Goal: Task Accomplishment & Management: Use online tool/utility

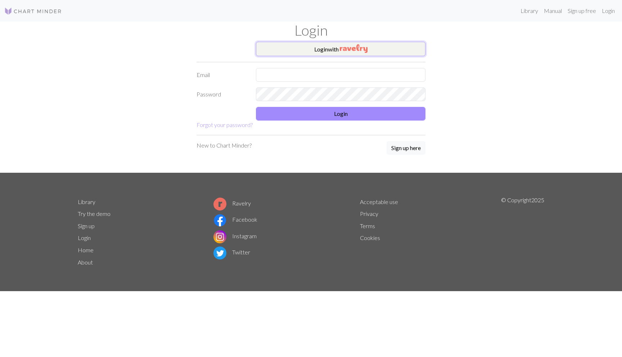
click at [353, 45] on img "button" at bounding box center [354, 48] width 28 height 9
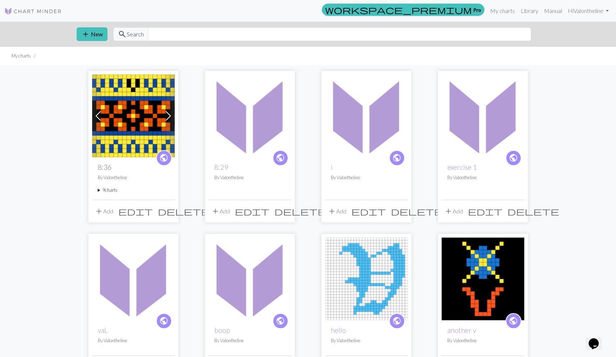
click at [335, 211] on span "add" at bounding box center [332, 211] width 9 height 10
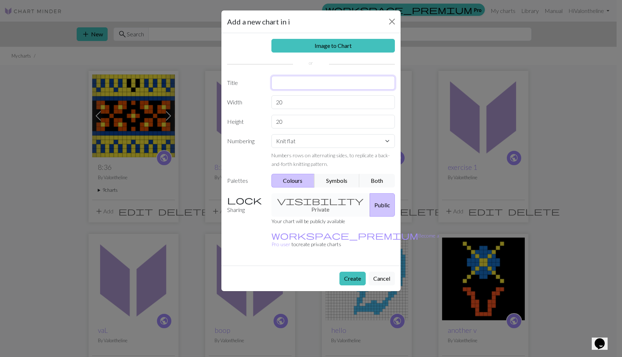
click at [274, 85] on input "text" at bounding box center [333, 83] width 124 height 14
type input "i2"
drag, startPoint x: 310, startPoint y: 105, endPoint x: 263, endPoint y: 99, distance: 47.6
click at [263, 99] on div "Width 20" at bounding box center [311, 102] width 176 height 14
type input "15"
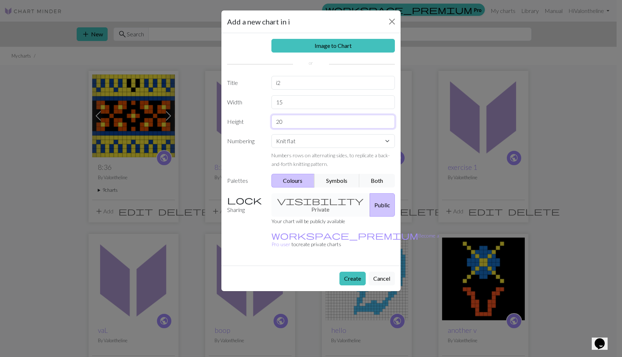
drag, startPoint x: 291, startPoint y: 122, endPoint x: 261, endPoint y: 122, distance: 29.9
click at [261, 122] on div "Height 20" at bounding box center [311, 122] width 176 height 14
type input "15"
click at [349, 272] on button "Create" at bounding box center [352, 279] width 26 height 14
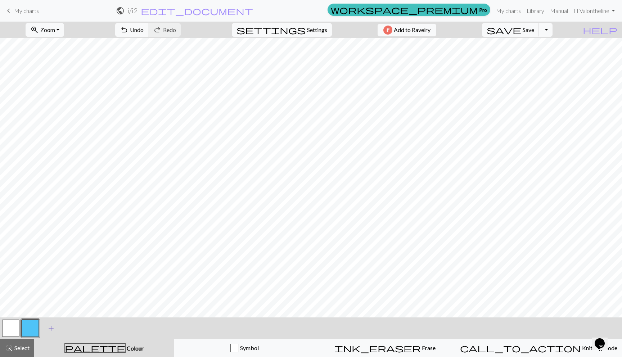
click at [50, 326] on span "add" at bounding box center [51, 328] width 9 height 10
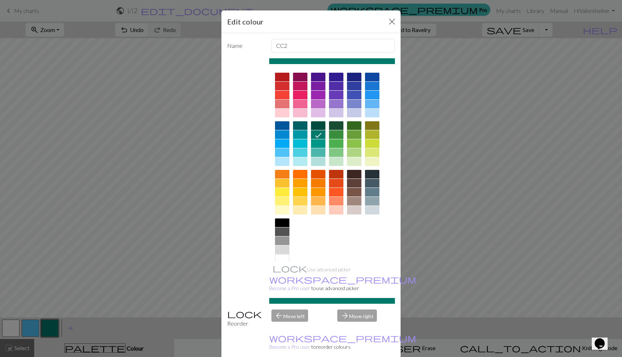
click at [331, 193] on div at bounding box center [336, 192] width 14 height 9
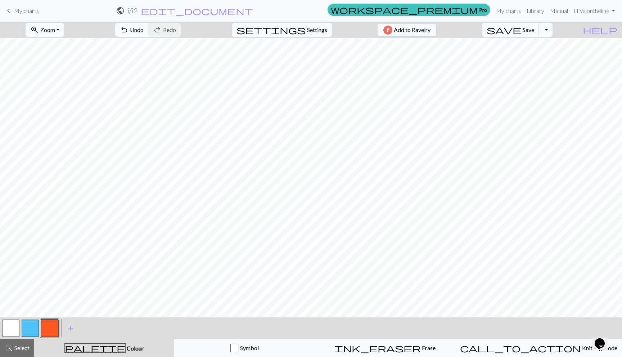
click at [10, 331] on button "button" at bounding box center [10, 328] width 17 height 17
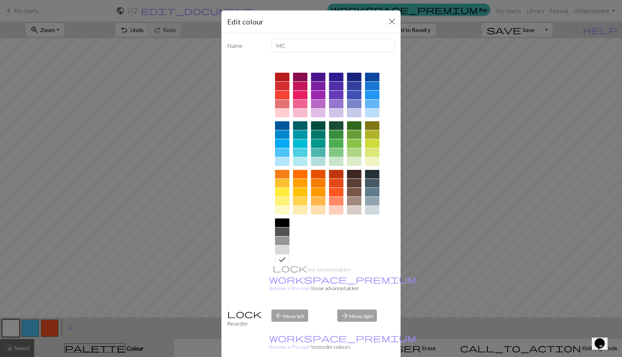
click at [279, 195] on div at bounding box center [282, 192] width 14 height 9
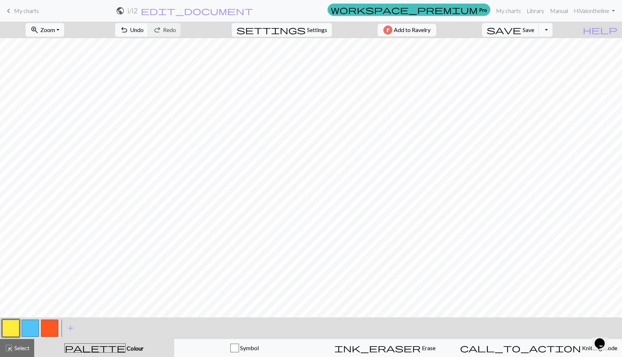
click at [35, 326] on button "button" at bounding box center [30, 328] width 17 height 17
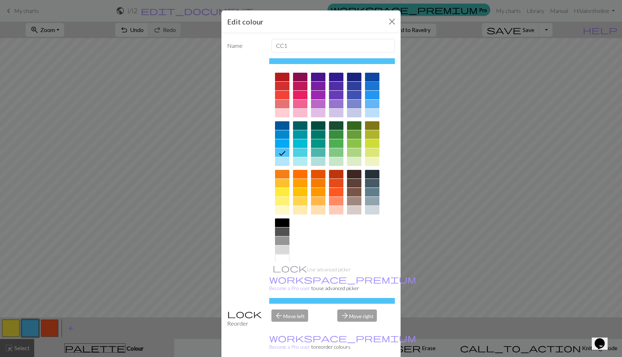
click at [365, 77] on div at bounding box center [372, 77] width 14 height 9
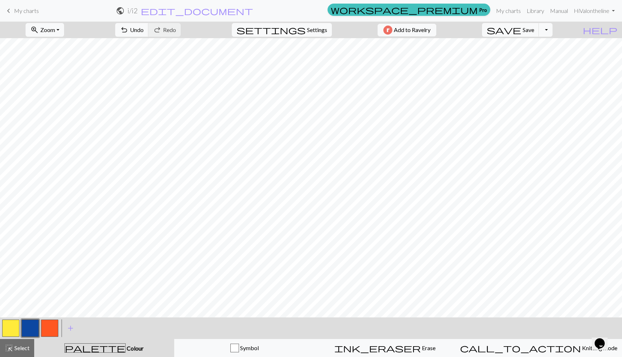
click at [11, 321] on button "button" at bounding box center [10, 328] width 17 height 17
click at [253, 10] on span "edit_document" at bounding box center [197, 11] width 112 height 10
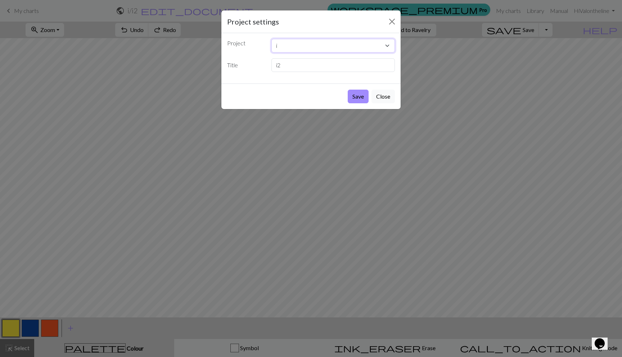
click at [290, 46] on select "i 8:36 8:29 exercise 1 [PERSON_NAME] hello another v tiny v v4 v3 v2 v1 test" at bounding box center [333, 46] width 124 height 14
drag, startPoint x: 293, startPoint y: 67, endPoint x: 261, endPoint y: 65, distance: 32.1
click at [261, 65] on div "Title i2" at bounding box center [311, 65] width 176 height 14
type input "cursive i on red table"
click at [362, 99] on button "Save" at bounding box center [358, 97] width 21 height 14
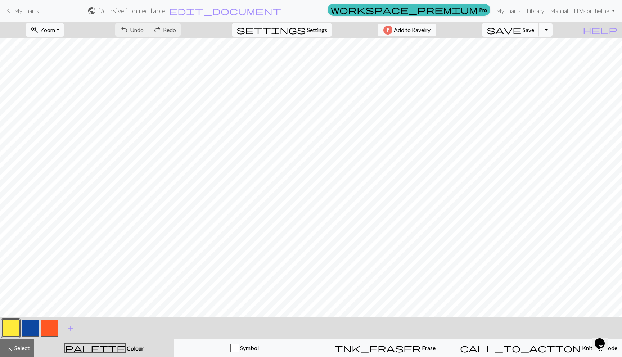
click at [521, 27] on span "save" at bounding box center [504, 30] width 35 height 10
click at [26, 8] on span "My charts" at bounding box center [26, 10] width 25 height 7
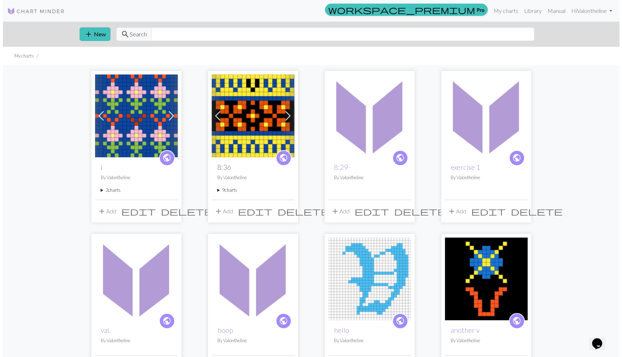
scroll to position [1, 0]
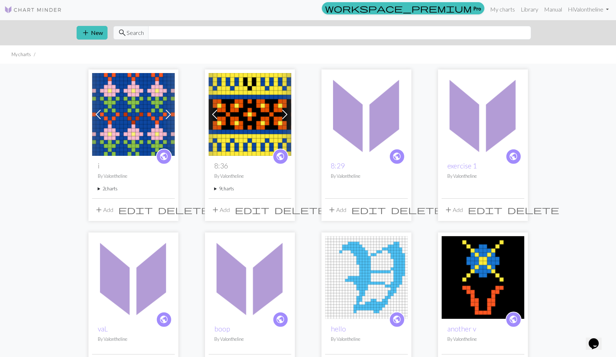
click at [103, 209] on button "add Add" at bounding box center [104, 210] width 24 height 14
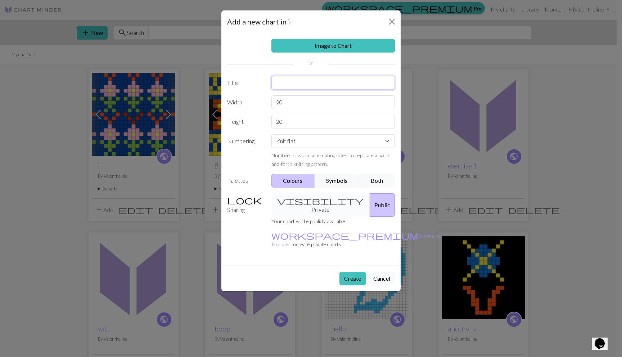
click at [294, 86] on input "text" at bounding box center [333, 83] width 124 height 14
type input "i3"
drag, startPoint x: 283, startPoint y: 101, endPoint x: 272, endPoint y: 98, distance: 11.2
click at [272, 98] on input "20" at bounding box center [333, 102] width 124 height 14
type input "15"
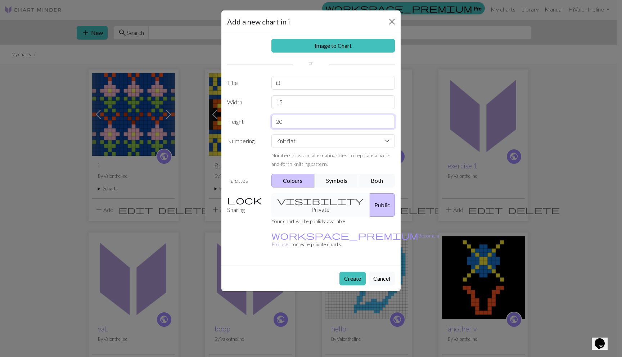
click at [311, 127] on input "20" at bounding box center [333, 122] width 124 height 14
type input "15"
click at [347, 272] on button "Create" at bounding box center [352, 279] width 26 height 14
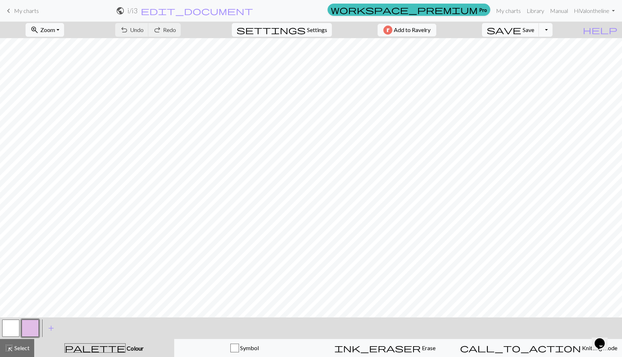
click at [37, 333] on button "button" at bounding box center [30, 328] width 17 height 17
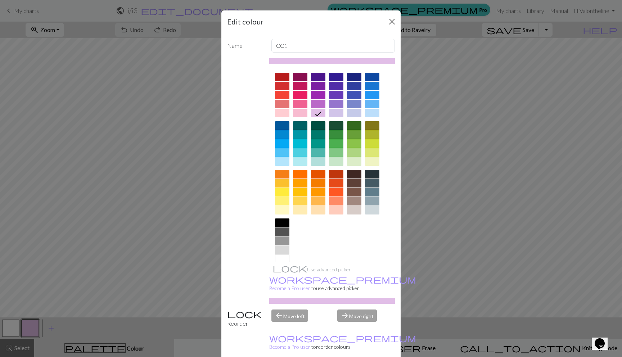
click at [280, 191] on div at bounding box center [282, 192] width 14 height 9
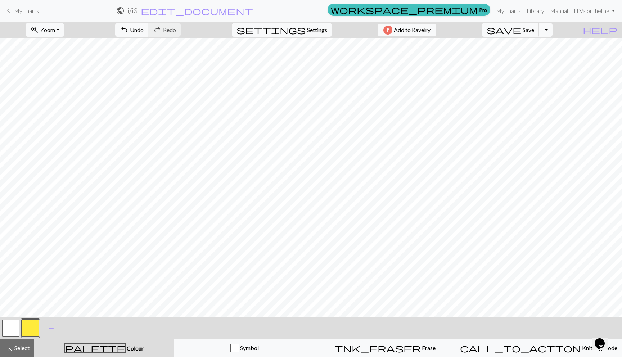
click at [25, 327] on button "button" at bounding box center [30, 328] width 17 height 17
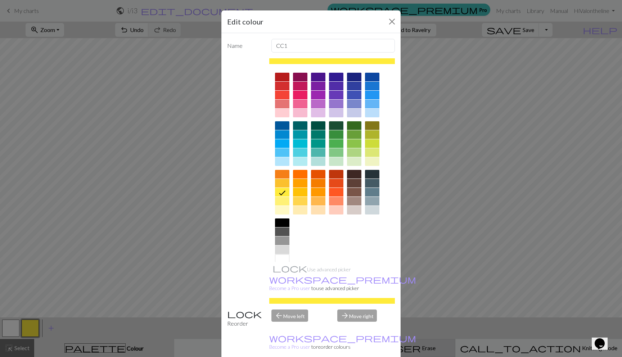
drag, startPoint x: 377, startPoint y: 351, endPoint x: 372, endPoint y: 349, distance: 5.2
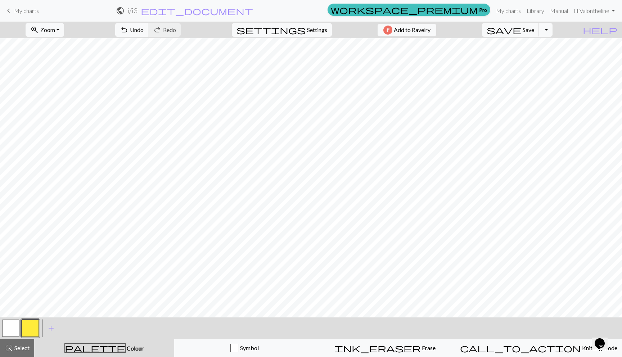
click at [7, 326] on button "button" at bounding box center [10, 328] width 17 height 17
click at [27, 329] on button "button" at bounding box center [30, 328] width 17 height 17
click at [14, 325] on button "button" at bounding box center [10, 328] width 17 height 17
click at [31, 326] on button "button" at bounding box center [30, 328] width 17 height 17
click at [18, 330] on button "button" at bounding box center [10, 328] width 17 height 17
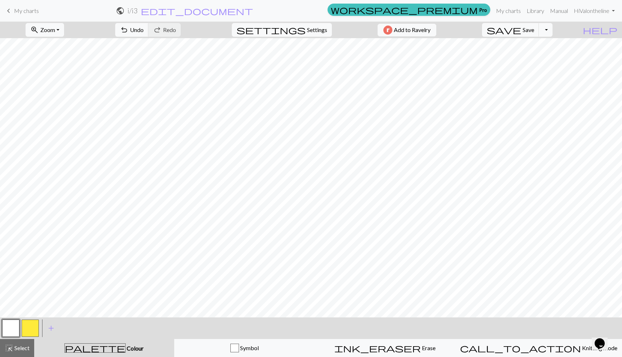
click at [28, 324] on button "button" at bounding box center [30, 328] width 17 height 17
click at [49, 328] on span "add" at bounding box center [51, 328] width 9 height 10
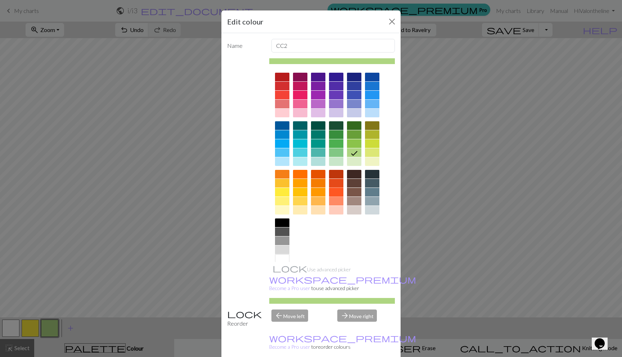
click at [332, 188] on div at bounding box center [336, 192] width 14 height 9
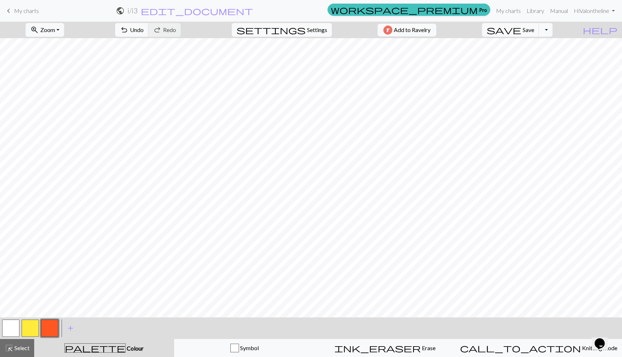
click at [10, 327] on button "button" at bounding box center [10, 328] width 17 height 17
click at [45, 330] on button "button" at bounding box center [49, 328] width 17 height 17
click at [17, 324] on button "button" at bounding box center [10, 328] width 17 height 17
click at [11, 329] on button "button" at bounding box center [10, 328] width 17 height 17
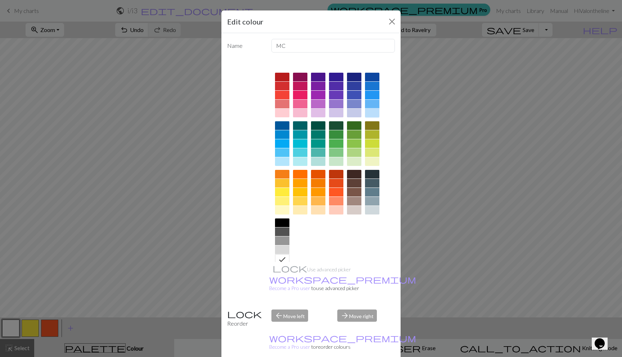
click at [367, 114] on div at bounding box center [372, 113] width 14 height 9
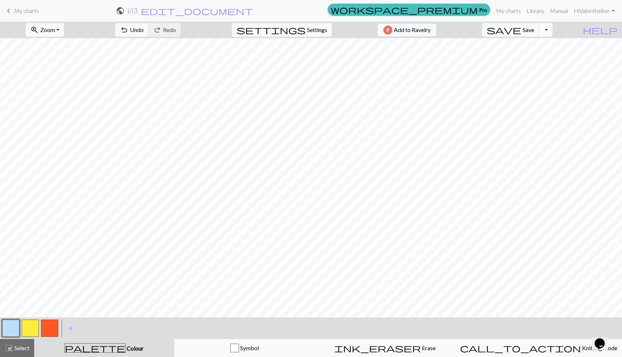
click at [47, 325] on button "button" at bounding box center [49, 328] width 17 height 17
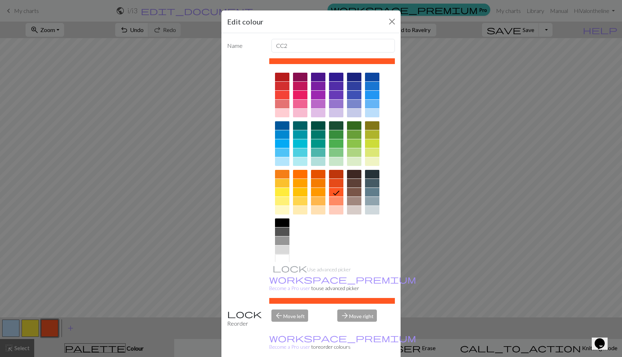
click at [369, 115] on div at bounding box center [372, 113] width 14 height 9
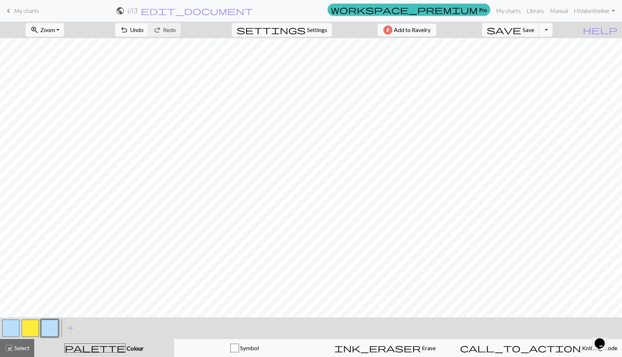
click at [12, 331] on button "button" at bounding box center [10, 328] width 17 height 17
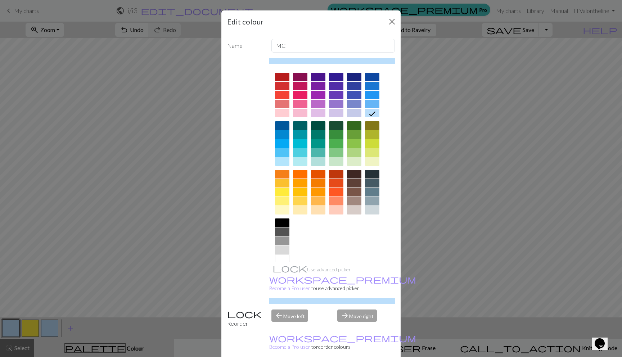
click at [333, 194] on div at bounding box center [336, 192] width 14 height 9
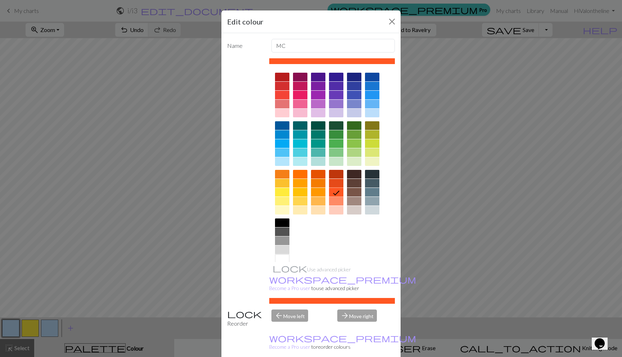
click at [344, 352] on button "ink_eraser Erase Erase" at bounding box center [385, 348] width 141 height 18
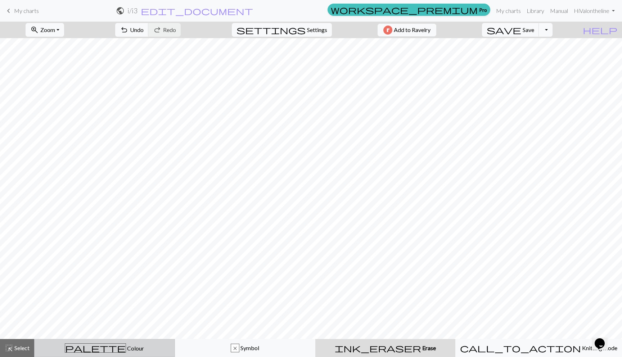
click at [62, 353] on button "palette Colour Colour" at bounding box center [104, 348] width 141 height 18
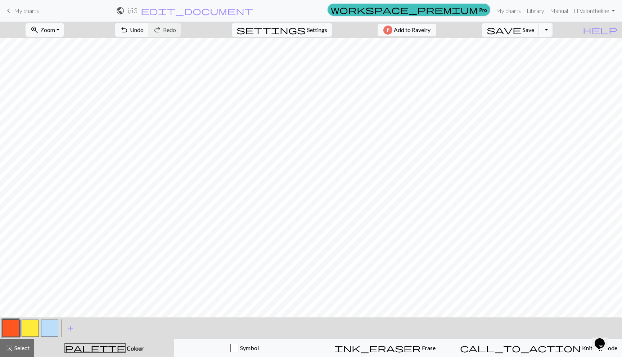
click at [12, 327] on button "button" at bounding box center [10, 328] width 17 height 17
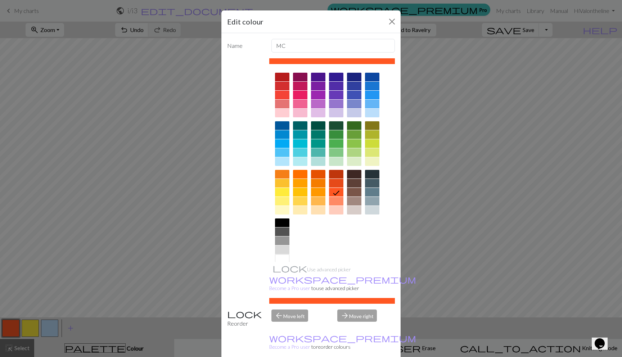
click at [372, 77] on div at bounding box center [372, 77] width 14 height 9
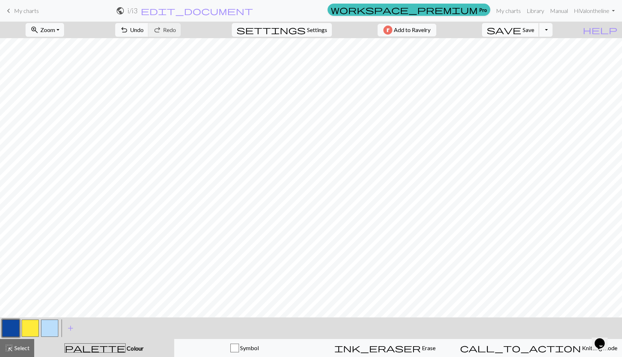
click at [534, 32] on span "Save" at bounding box center [529, 29] width 12 height 7
click at [266, 13] on div "Chart saved Chart saved" at bounding box center [311, 28] width 622 height 57
click at [253, 8] on span "edit_document" at bounding box center [197, 11] width 112 height 10
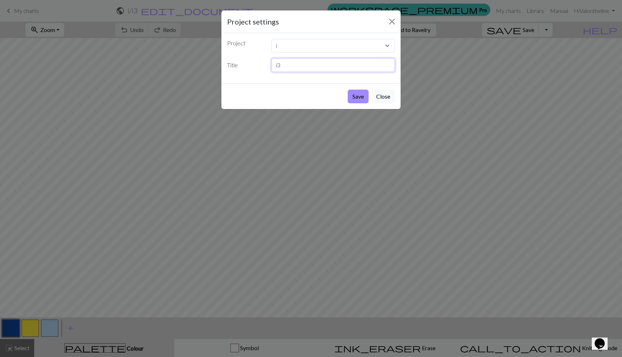
drag, startPoint x: 292, startPoint y: 68, endPoint x: 269, endPoint y: 68, distance: 22.7
click at [269, 68] on div "i3" at bounding box center [333, 65] width 132 height 14
type input "cursive i being blocked in by walls"
click at [356, 95] on button "Save" at bounding box center [358, 97] width 21 height 14
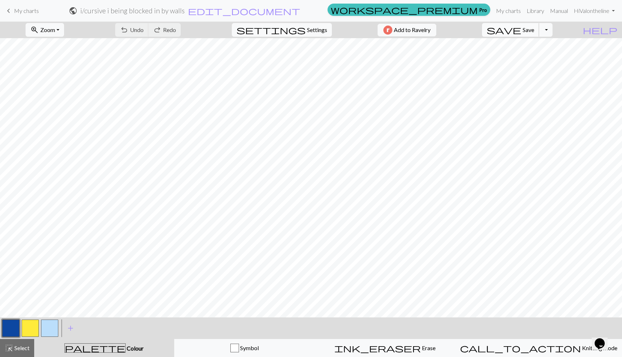
click at [536, 27] on button "save Save Save" at bounding box center [510, 30] width 57 height 14
click at [31, 10] on div "Chart saved" at bounding box center [311, 14] width 622 height 28
click at [7, 12] on span "keyboard_arrow_left" at bounding box center [8, 11] width 9 height 10
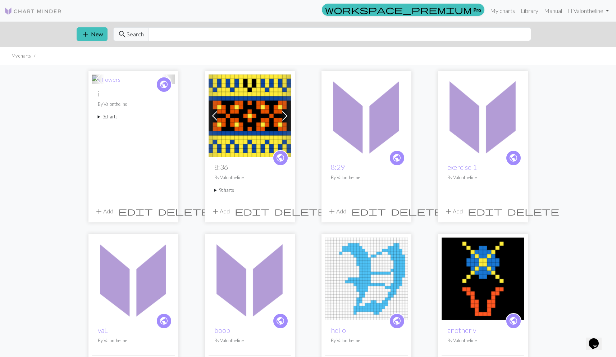
click at [100, 209] on span "add" at bounding box center [99, 211] width 9 height 10
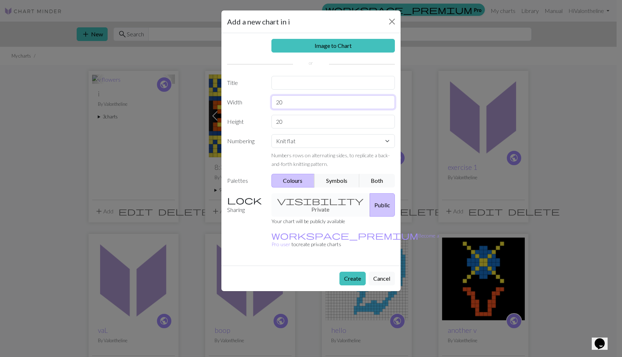
drag, startPoint x: 285, startPoint y: 105, endPoint x: 258, endPoint y: 103, distance: 27.1
click at [258, 103] on div "Width 20" at bounding box center [311, 102] width 176 height 14
type input "15"
drag, startPoint x: 284, startPoint y: 122, endPoint x: 256, endPoint y: 122, distance: 28.1
click at [256, 122] on div "Height 20" at bounding box center [311, 122] width 176 height 14
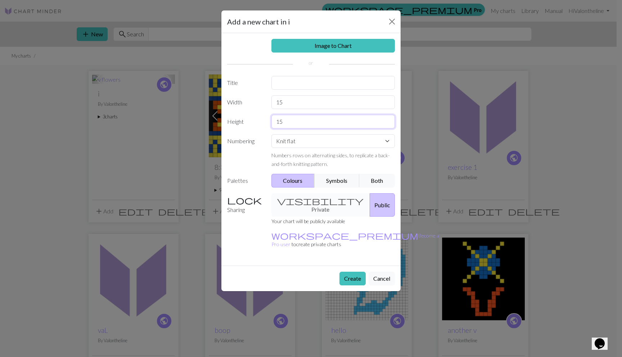
type input "15"
click at [278, 82] on input "text" at bounding box center [333, 83] width 124 height 14
type input "tiny i"
click at [350, 272] on button "Create" at bounding box center [352, 279] width 26 height 14
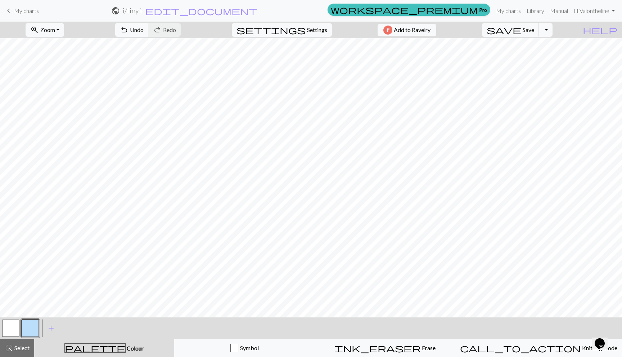
click at [30, 324] on button "button" at bounding box center [30, 328] width 17 height 17
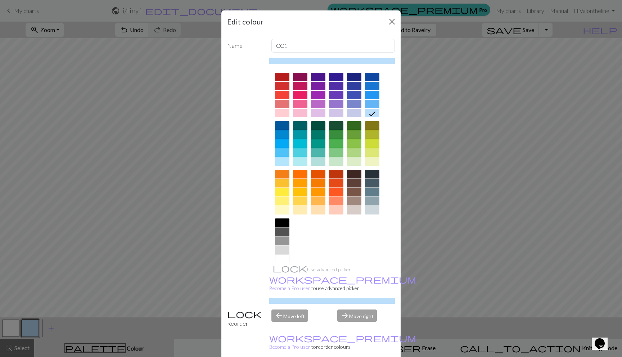
click at [287, 224] on div at bounding box center [332, 168] width 126 height 202
click at [281, 228] on div at bounding box center [282, 231] width 14 height 9
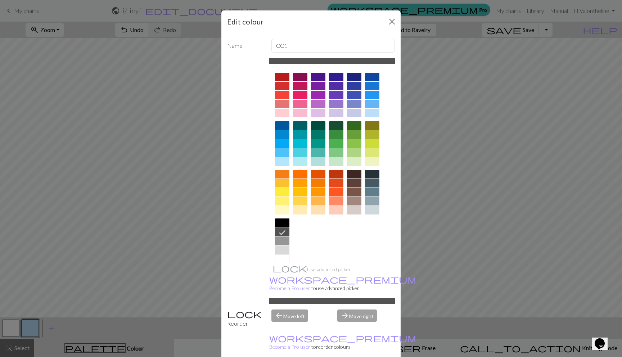
click at [281, 226] on div at bounding box center [282, 222] width 14 height 9
click at [284, 195] on div at bounding box center [282, 192] width 14 height 9
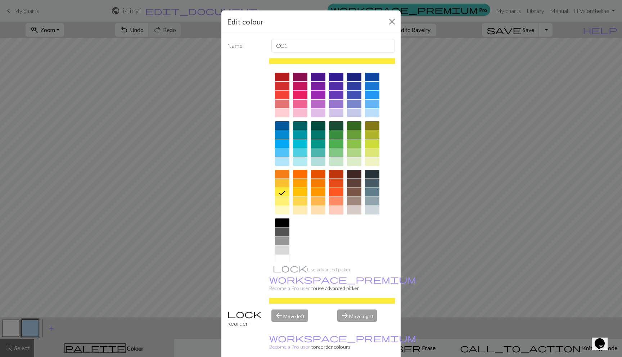
click at [365, 78] on div at bounding box center [372, 77] width 14 height 9
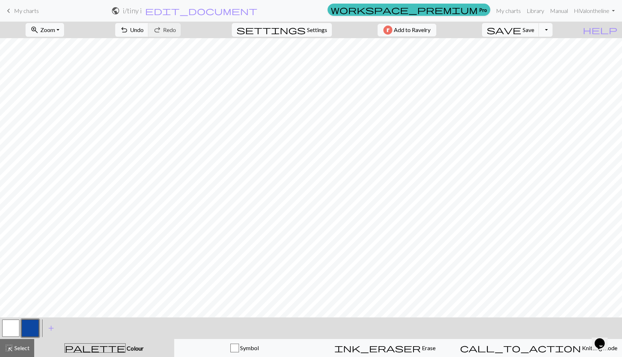
click at [15, 324] on button "button" at bounding box center [10, 328] width 17 height 17
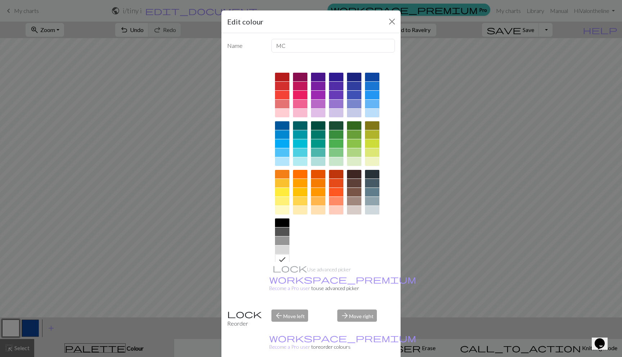
click at [276, 113] on div at bounding box center [282, 113] width 14 height 9
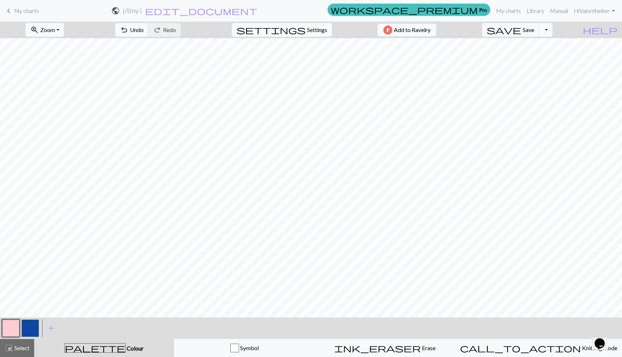
click at [31, 329] on button "button" at bounding box center [30, 328] width 17 height 17
click at [257, 11] on span "edit_document" at bounding box center [201, 11] width 112 height 10
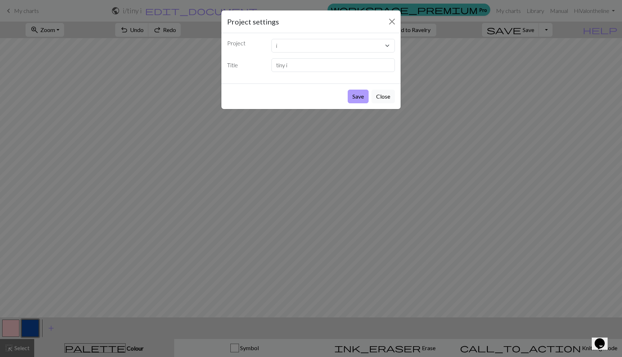
click at [360, 95] on button "Save" at bounding box center [358, 97] width 21 height 14
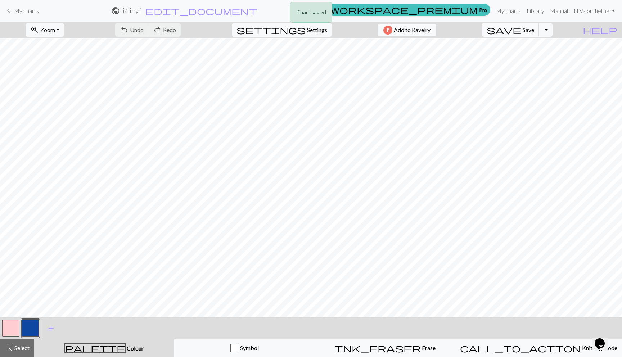
click at [536, 29] on button "save Save Save" at bounding box center [510, 30] width 57 height 14
click at [267, 13] on div "Chart saved" at bounding box center [311, 14] width 622 height 28
click at [257, 12] on span "edit_document" at bounding box center [201, 11] width 112 height 10
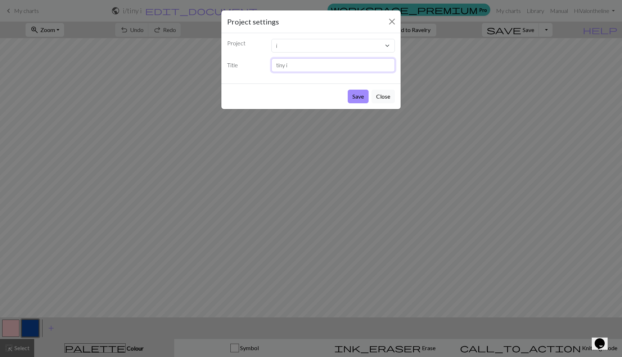
drag, startPoint x: 291, startPoint y: 65, endPoint x: 261, endPoint y: 65, distance: 30.2
click at [261, 65] on div "Title tiny i" at bounding box center [311, 65] width 176 height 14
type input "blue on pink bg stretched out"
click at [352, 101] on button "Save" at bounding box center [358, 97] width 21 height 14
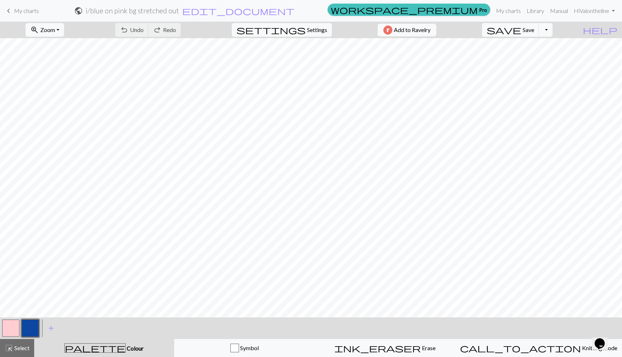
click at [17, 14] on link "keyboard_arrow_left My charts" at bounding box center [21, 11] width 35 height 12
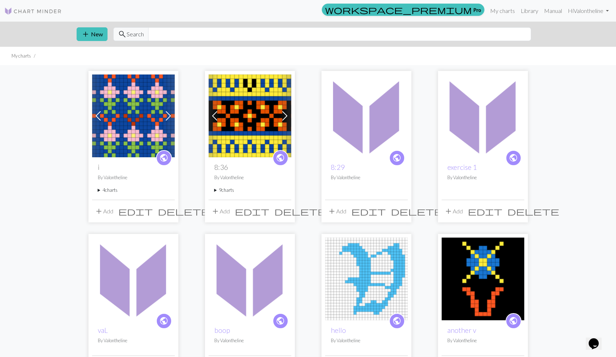
click at [107, 188] on summary "4 charts" at bounding box center [133, 190] width 71 height 7
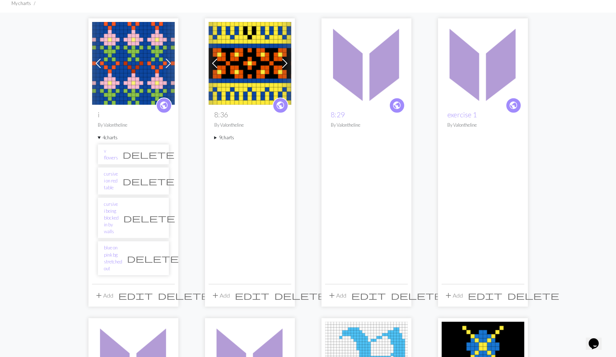
scroll to position [56, 0]
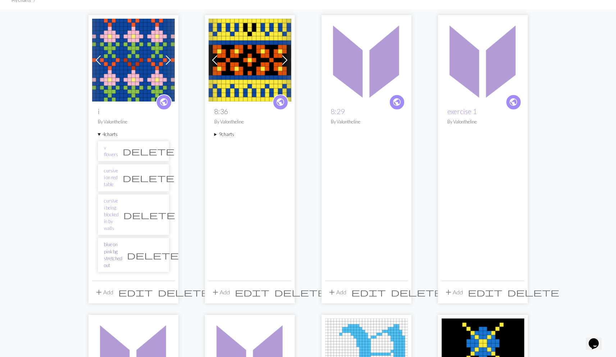
click at [108, 241] on link "blue on pink bg stretched out" at bounding box center [113, 255] width 18 height 28
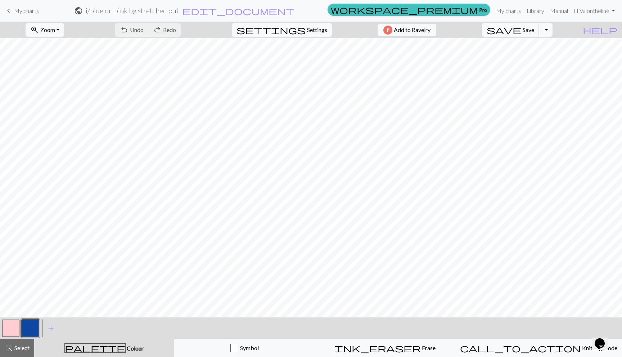
click at [18, 327] on button "button" at bounding box center [10, 328] width 17 height 17
click at [40, 330] on div "< > add Add a colour" at bounding box center [311, 328] width 622 height 22
click at [34, 329] on button "button" at bounding box center [30, 328] width 17 height 17
click at [27, 328] on button "button" at bounding box center [30, 328] width 17 height 17
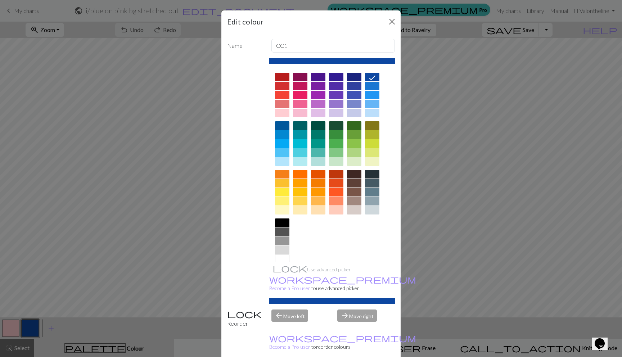
click at [295, 193] on div at bounding box center [300, 192] width 14 height 9
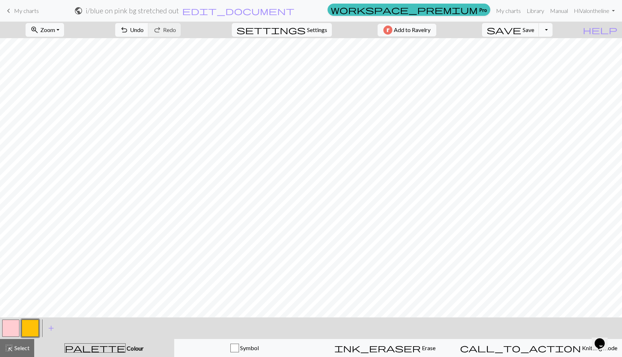
click at [9, 328] on button "button" at bounding box center [10, 328] width 17 height 17
click at [6, 329] on button "button" at bounding box center [10, 328] width 17 height 17
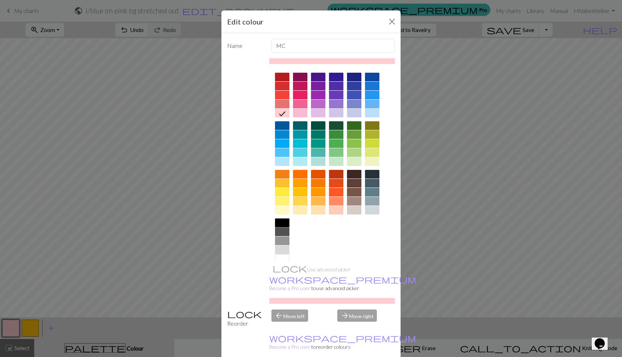
click at [275, 223] on div at bounding box center [282, 222] width 14 height 9
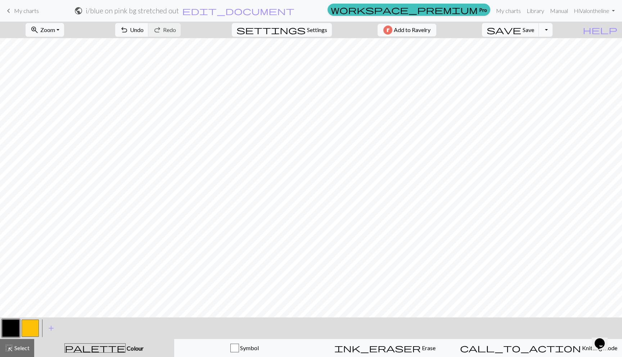
click at [31, 321] on button "button" at bounding box center [30, 328] width 17 height 17
click at [18, 327] on button "button" at bounding box center [10, 328] width 17 height 17
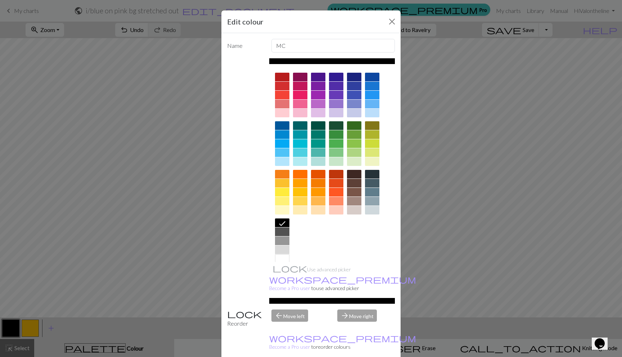
click at [276, 231] on div at bounding box center [282, 231] width 14 height 9
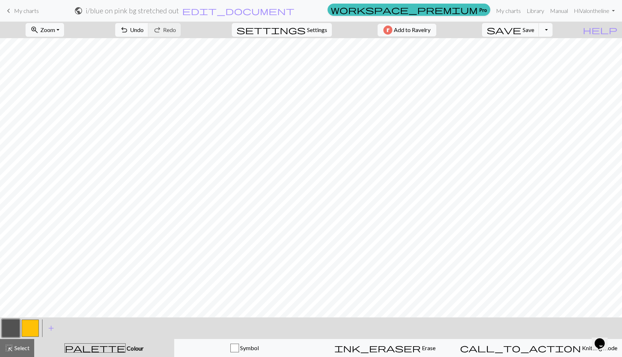
click at [30, 325] on button "button" at bounding box center [30, 328] width 17 height 17
click at [7, 324] on button "button" at bounding box center [10, 328] width 17 height 17
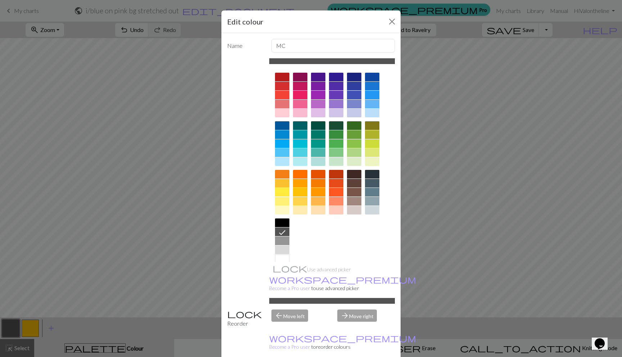
click at [284, 226] on div at bounding box center [282, 222] width 14 height 9
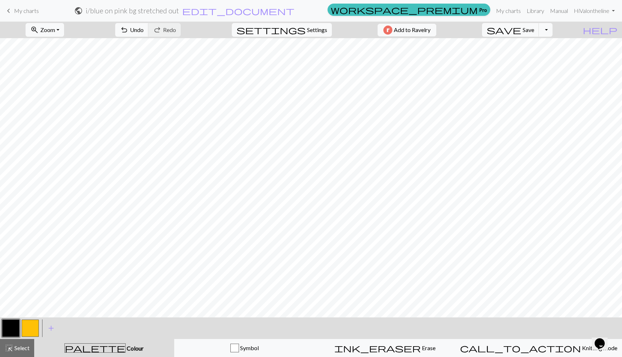
click at [12, 324] on button "button" at bounding box center [10, 328] width 17 height 17
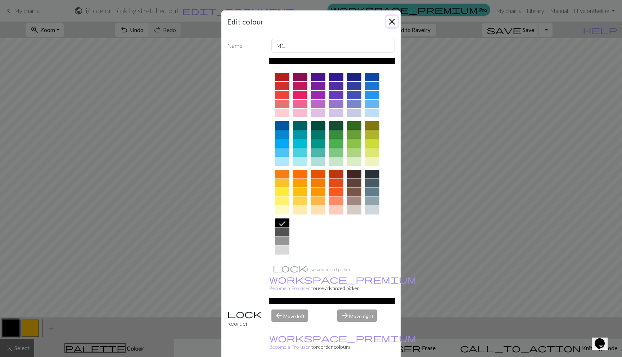
click at [390, 17] on button "Close" at bounding box center [392, 22] width 12 height 12
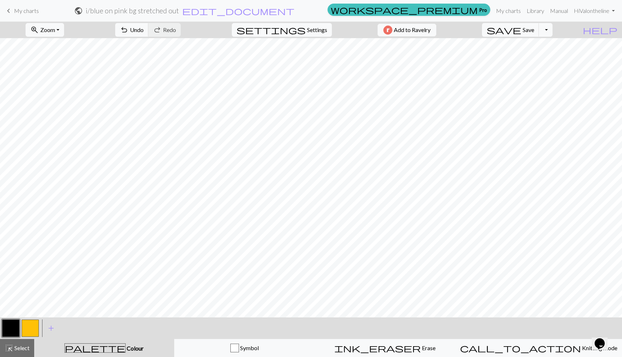
click at [25, 331] on button "button" at bounding box center [30, 328] width 17 height 17
click at [9, 326] on button "button" at bounding box center [10, 328] width 17 height 17
click at [31, 327] on button "button" at bounding box center [30, 328] width 17 height 17
click at [11, 327] on button "button" at bounding box center [10, 328] width 17 height 17
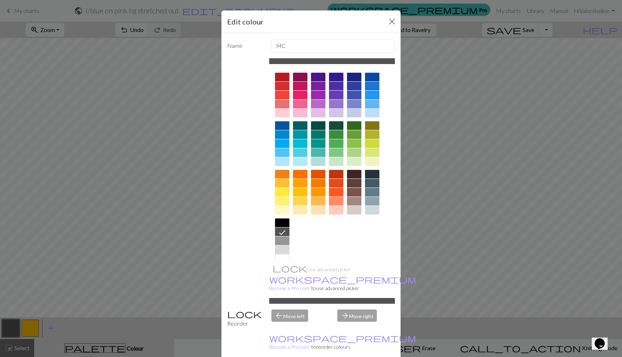
click at [278, 225] on div at bounding box center [282, 222] width 14 height 9
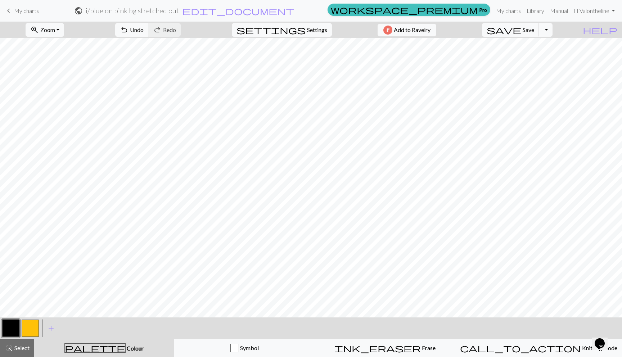
click at [30, 324] on button "button" at bounding box center [30, 328] width 17 height 17
click at [13, 323] on button "button" at bounding box center [10, 328] width 17 height 17
click at [23, 326] on button "button" at bounding box center [30, 328] width 17 height 17
click at [50, 327] on span "add" at bounding box center [51, 328] width 9 height 10
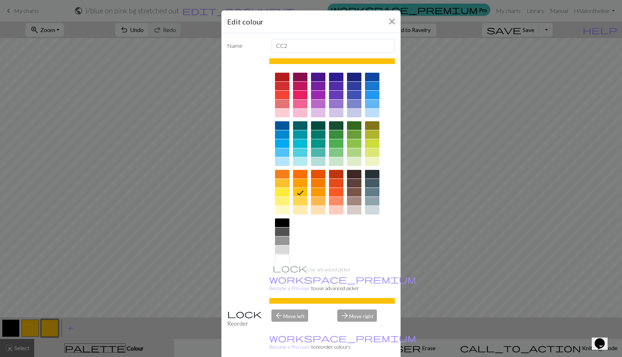
drag, startPoint x: 279, startPoint y: 211, endPoint x: 279, endPoint y: 219, distance: 8.3
click at [279, 211] on div at bounding box center [282, 210] width 14 height 9
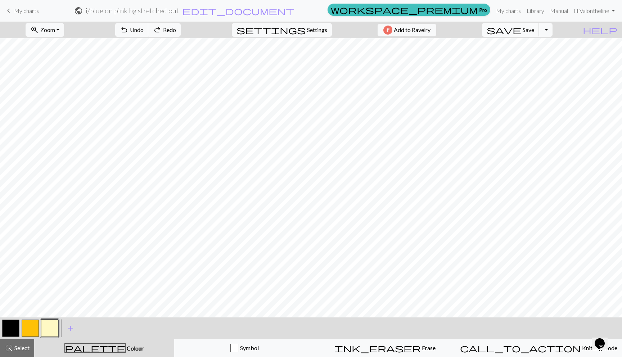
click at [521, 33] on span "save" at bounding box center [504, 30] width 35 height 10
click at [294, 10] on span "edit_document" at bounding box center [238, 11] width 112 height 10
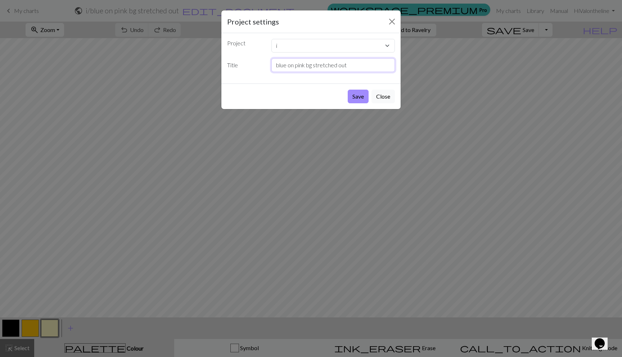
click at [361, 64] on input "blue on pink bg stretched out" at bounding box center [333, 65] width 124 height 14
click at [356, 64] on input "blue on pink bg stretched out" at bounding box center [333, 65] width 124 height 14
drag, startPoint x: 356, startPoint y: 64, endPoint x: 272, endPoint y: 68, distance: 83.9
click at [272, 68] on input "blue on pink bg stretched out" at bounding box center [333, 65] width 124 height 14
type input "egyptian I"
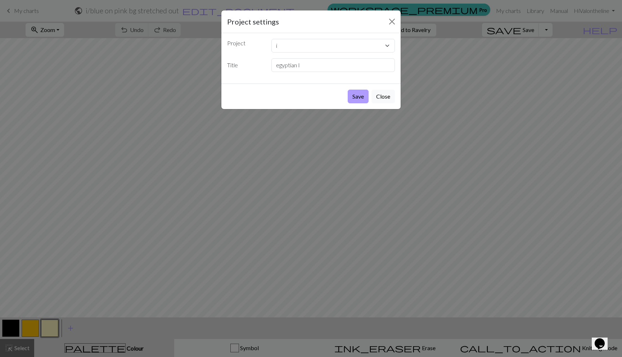
click at [364, 98] on button "Save" at bounding box center [358, 97] width 21 height 14
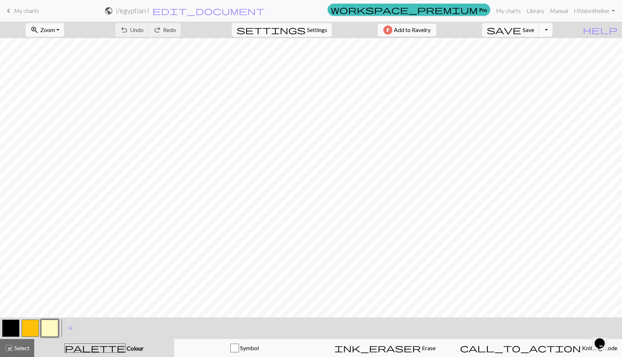
click at [8, 11] on span "keyboard_arrow_left" at bounding box center [8, 11] width 9 height 10
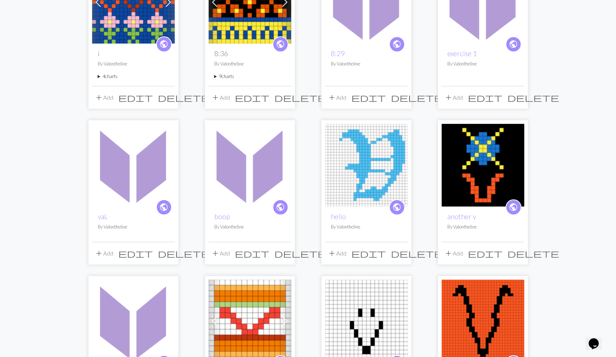
scroll to position [135, 0]
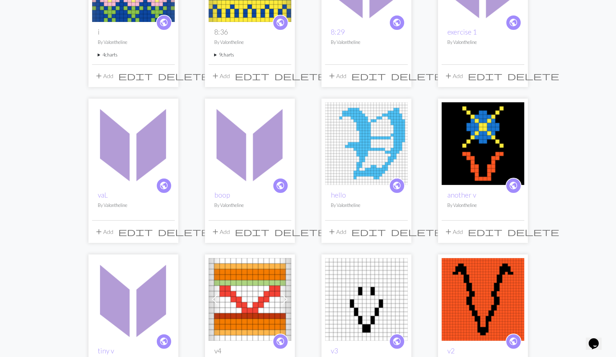
click at [99, 51] on summary "4 charts" at bounding box center [133, 54] width 71 height 7
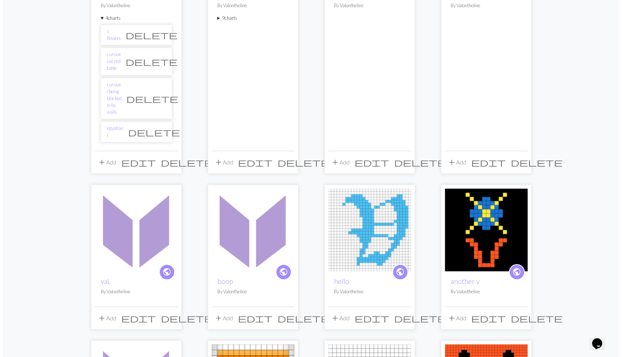
scroll to position [204, 0]
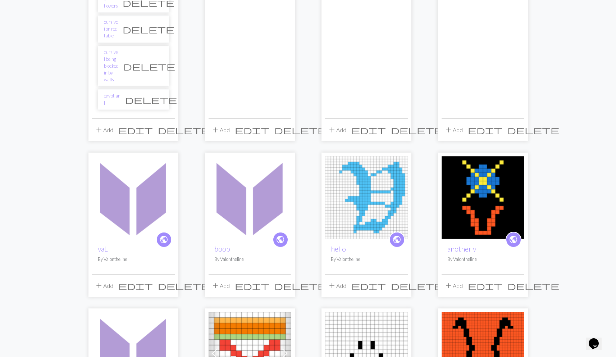
click at [99, 125] on span "add" at bounding box center [99, 130] width 9 height 10
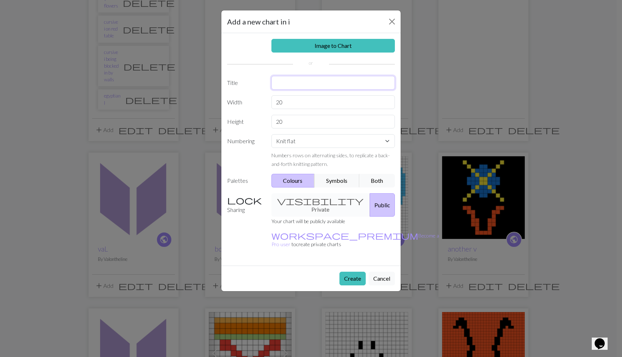
click at [291, 83] on input "text" at bounding box center [333, 83] width 124 height 14
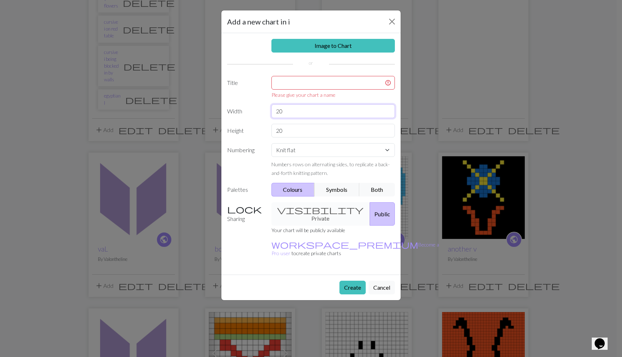
drag, startPoint x: 289, startPoint y: 102, endPoint x: 267, endPoint y: 99, distance: 21.5
click at [267, 99] on div "Image to Chart Title Please give your chart a name Width 20 Height 20 Numbering…" at bounding box center [310, 153] width 179 height 241
drag, startPoint x: 281, startPoint y: 109, endPoint x: 265, endPoint y: 108, distance: 16.2
click at [265, 108] on div "Width 20" at bounding box center [311, 111] width 176 height 14
drag, startPoint x: 307, startPoint y: 112, endPoint x: 232, endPoint y: 109, distance: 74.9
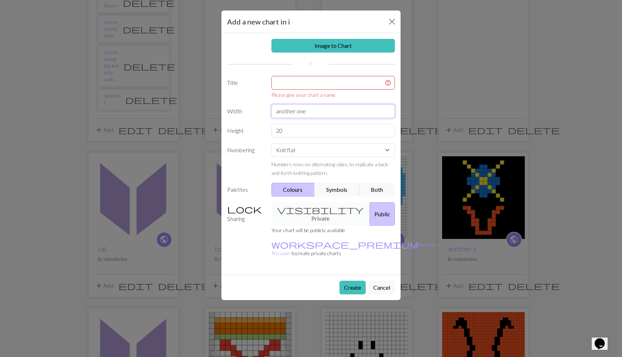
click at [232, 109] on div "Width another one" at bounding box center [311, 111] width 176 height 14
type input "20"
click at [277, 81] on input "text" at bounding box center [333, 83] width 124 height 14
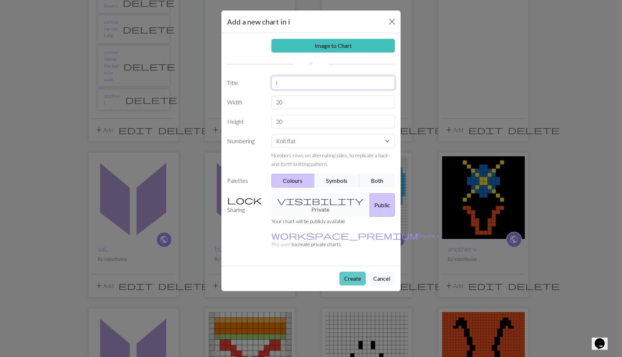
type input "i"
click at [347, 272] on button "Create" at bounding box center [352, 279] width 26 height 14
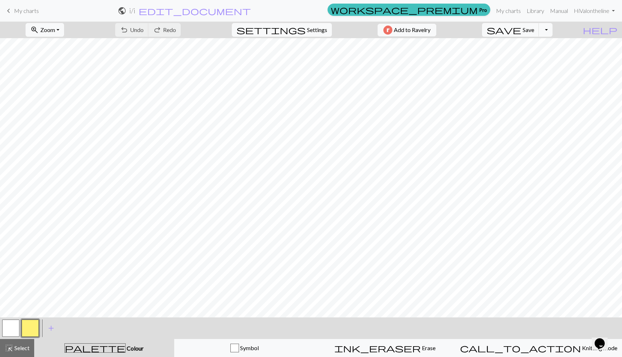
click at [37, 329] on button "button" at bounding box center [30, 328] width 17 height 17
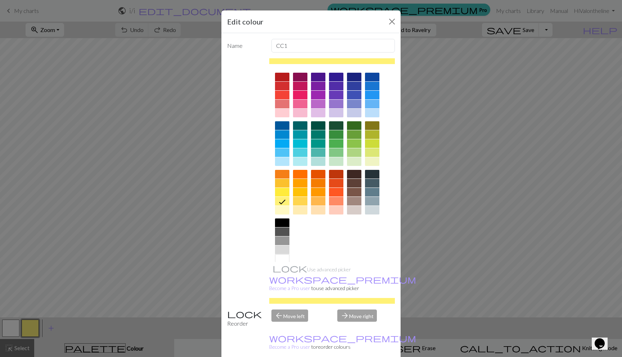
click at [367, 79] on div at bounding box center [372, 77] width 14 height 9
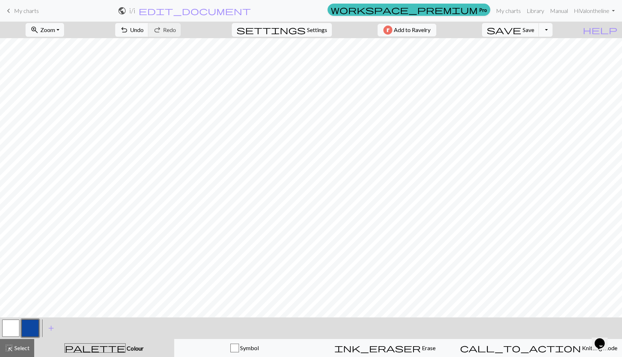
click at [3, 327] on button "button" at bounding box center [10, 328] width 17 height 17
click at [4, 327] on button "button" at bounding box center [10, 328] width 17 height 17
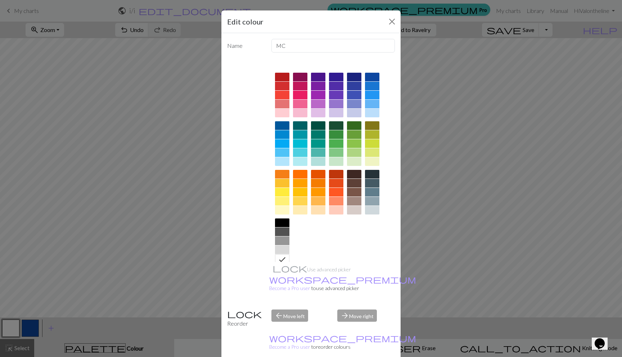
click at [278, 224] on div at bounding box center [282, 222] width 14 height 9
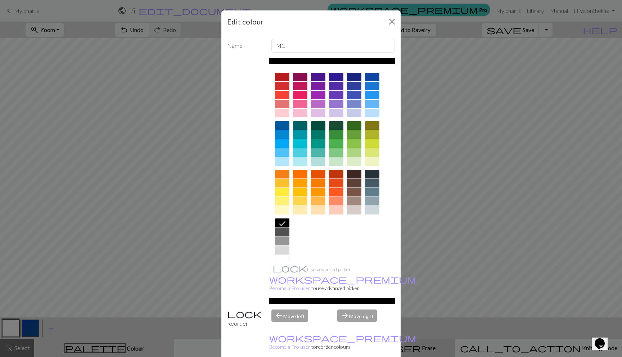
drag, startPoint x: 351, startPoint y: 350, endPoint x: 354, endPoint y: 344, distance: 6.9
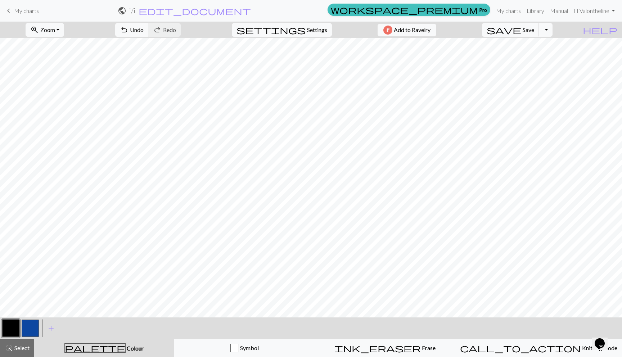
click at [29, 333] on button "button" at bounding box center [30, 328] width 17 height 17
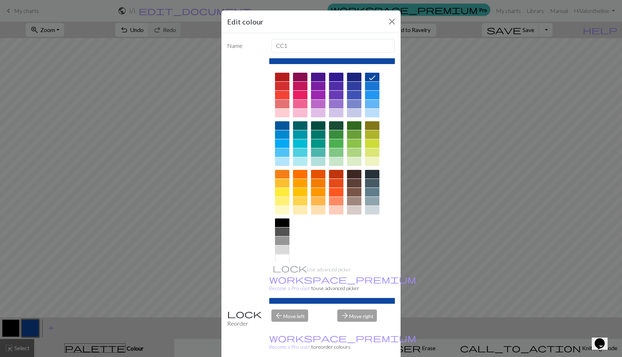
click at [277, 242] on div at bounding box center [282, 240] width 14 height 9
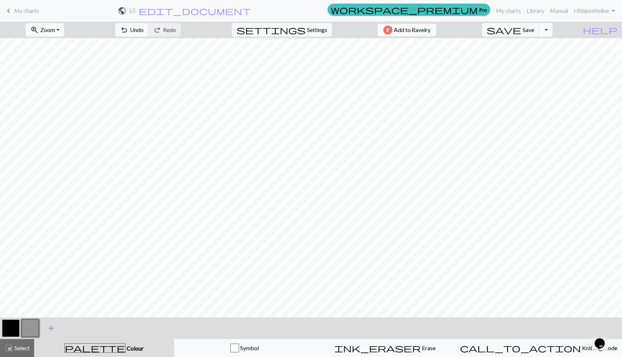
click at [50, 328] on span "add" at bounding box center [51, 328] width 9 height 10
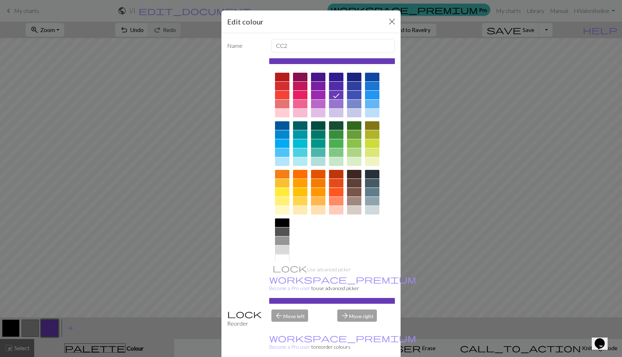
click at [281, 208] on div at bounding box center [282, 210] width 14 height 9
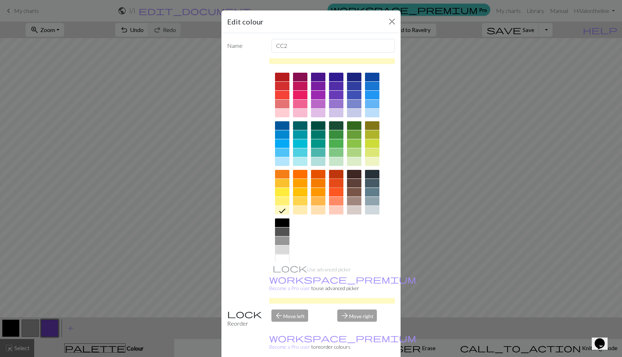
click at [330, 186] on div at bounding box center [336, 183] width 14 height 9
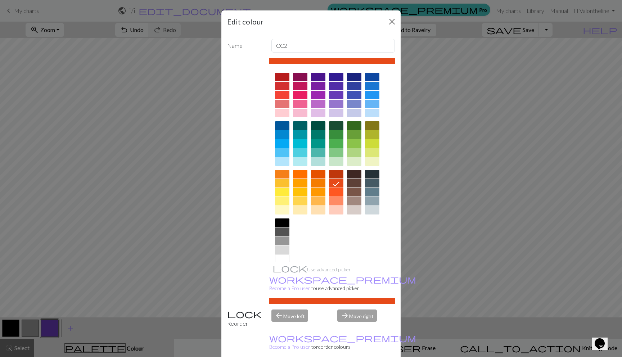
drag, startPoint x: 331, startPoint y: 189, endPoint x: 331, endPoint y: 196, distance: 7.6
click at [331, 189] on div at bounding box center [336, 192] width 14 height 9
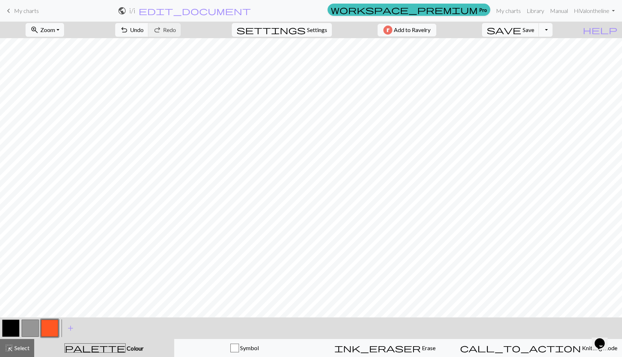
click at [35, 326] on button "button" at bounding box center [30, 328] width 17 height 17
click at [8, 330] on button "button" at bounding box center [10, 328] width 17 height 17
click at [32, 325] on button "button" at bounding box center [30, 328] width 17 height 17
click at [14, 329] on button "button" at bounding box center [10, 328] width 17 height 17
click at [51, 327] on button "button" at bounding box center [49, 328] width 17 height 17
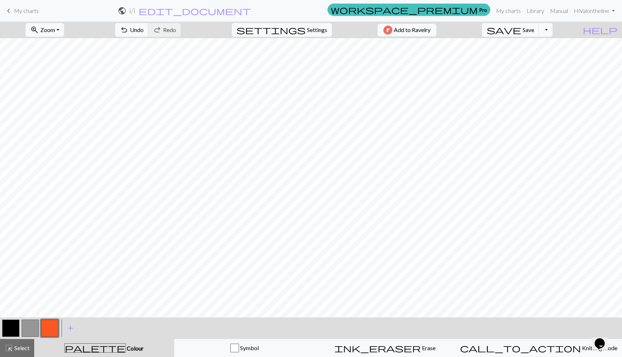
click at [34, 323] on button "button" at bounding box center [30, 328] width 17 height 17
click at [34, 324] on button "button" at bounding box center [30, 328] width 17 height 17
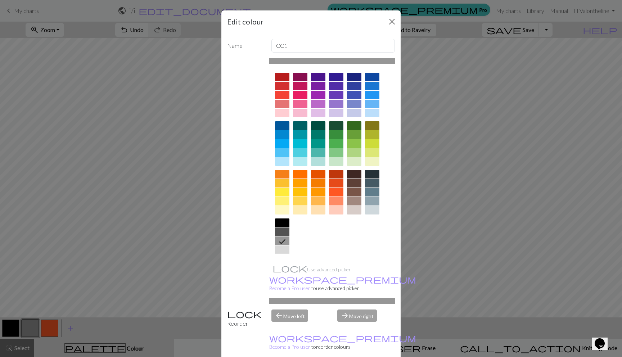
click at [279, 261] on div at bounding box center [282, 258] width 14 height 9
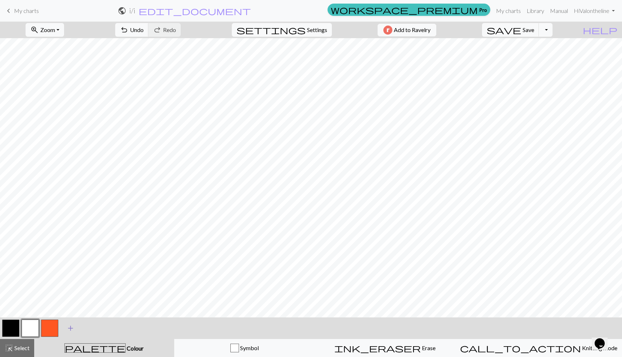
click at [68, 325] on span "add" at bounding box center [70, 328] width 9 height 10
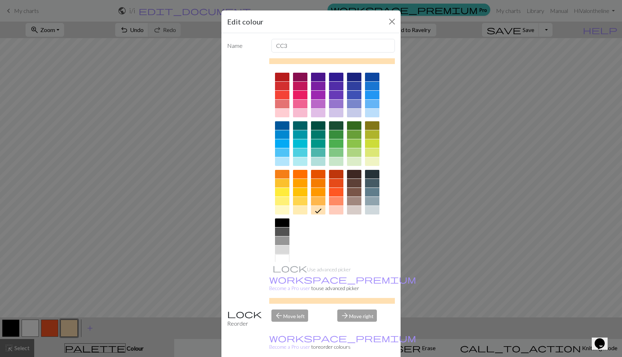
click at [275, 240] on div at bounding box center [282, 240] width 14 height 9
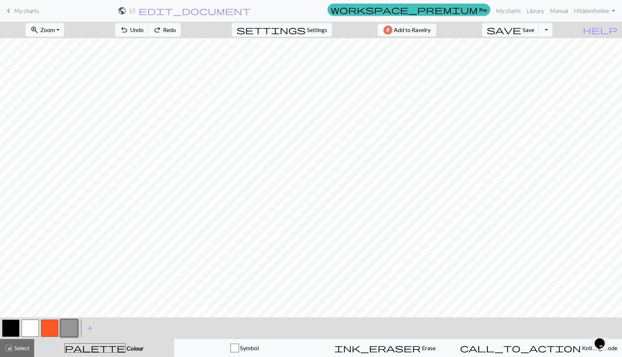
click at [32, 326] on button "button" at bounding box center [30, 328] width 17 height 17
click at [66, 328] on button "button" at bounding box center [68, 328] width 17 height 17
click at [37, 325] on button "button" at bounding box center [30, 328] width 17 height 17
click at [66, 324] on button "button" at bounding box center [68, 328] width 17 height 17
click at [33, 326] on button "button" at bounding box center [30, 328] width 17 height 17
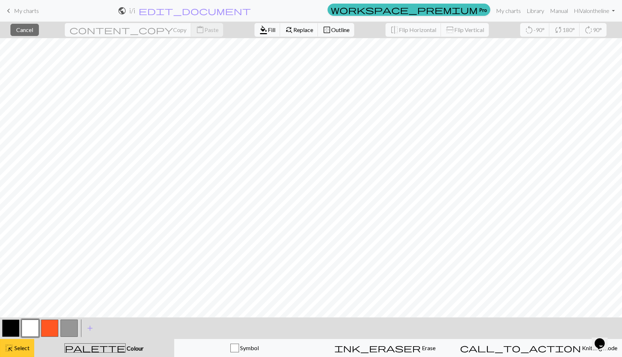
click at [9, 345] on span "highlight_alt" at bounding box center [9, 348] width 9 height 10
click at [20, 345] on span "Select" at bounding box center [21, 347] width 16 height 7
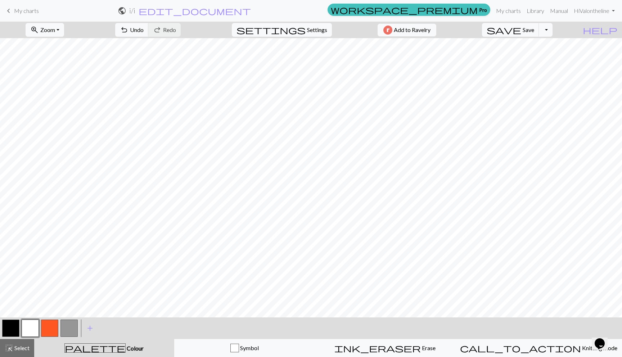
click at [12, 324] on button "button" at bounding box center [10, 328] width 17 height 17
click at [29, 335] on button "button" at bounding box center [30, 328] width 17 height 17
click at [22, 325] on button "button" at bounding box center [30, 328] width 17 height 17
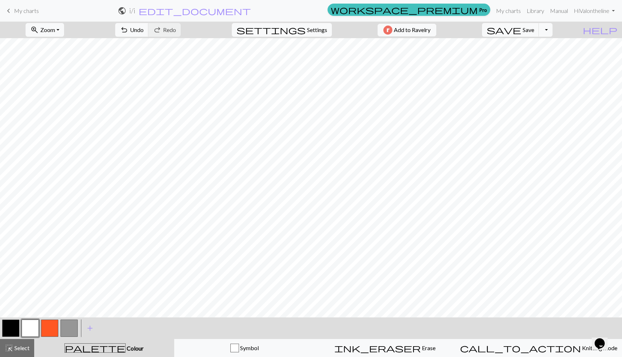
drag, startPoint x: 12, startPoint y: 327, endPoint x: 20, endPoint y: 318, distance: 11.7
click at [12, 327] on button "button" at bounding box center [10, 328] width 17 height 17
click at [60, 328] on button "button" at bounding box center [68, 328] width 17 height 17
click at [24, 330] on button "button" at bounding box center [30, 328] width 17 height 17
click at [15, 329] on button "button" at bounding box center [10, 328] width 17 height 17
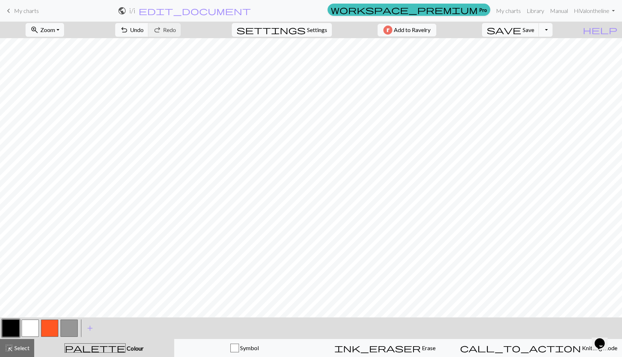
click at [62, 326] on button "button" at bounding box center [68, 328] width 17 height 17
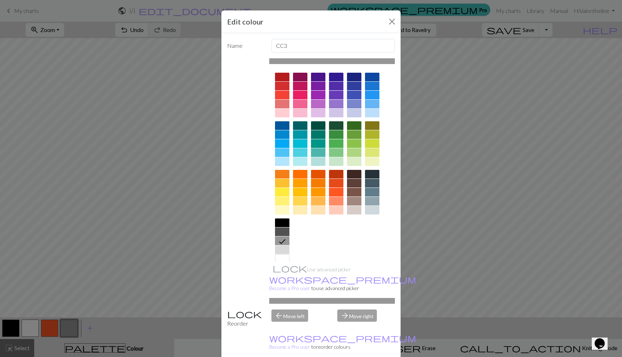
click at [334, 172] on div at bounding box center [336, 174] width 14 height 9
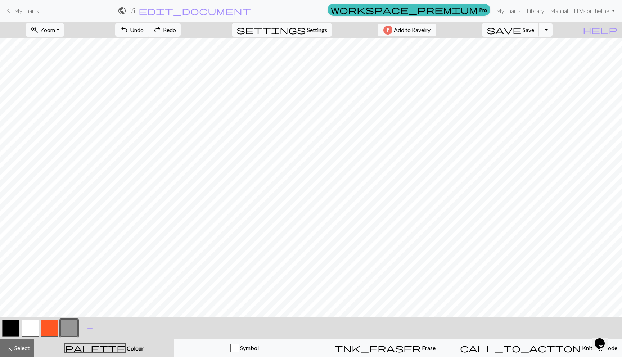
click at [27, 322] on button "button" at bounding box center [30, 328] width 17 height 17
click at [16, 326] on button "button" at bounding box center [10, 328] width 17 height 17
click at [28, 325] on button "button" at bounding box center [30, 328] width 17 height 17
click at [46, 325] on button "button" at bounding box center [49, 328] width 17 height 17
click at [28, 328] on button "button" at bounding box center [30, 328] width 17 height 17
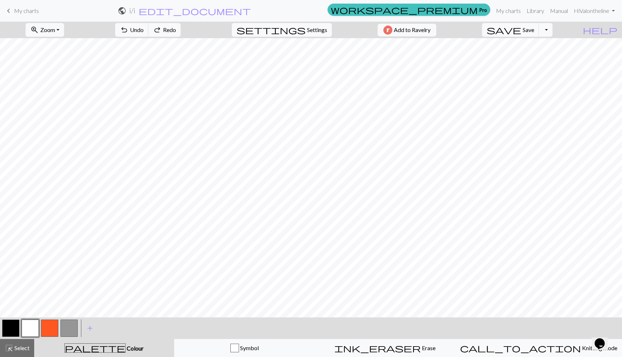
click at [69, 327] on button "button" at bounding box center [68, 328] width 17 height 17
click at [30, 329] on button "button" at bounding box center [30, 328] width 17 height 17
click at [73, 321] on button "button" at bounding box center [68, 328] width 17 height 17
click at [36, 328] on button "button" at bounding box center [30, 328] width 17 height 17
click at [68, 331] on button "button" at bounding box center [68, 328] width 17 height 17
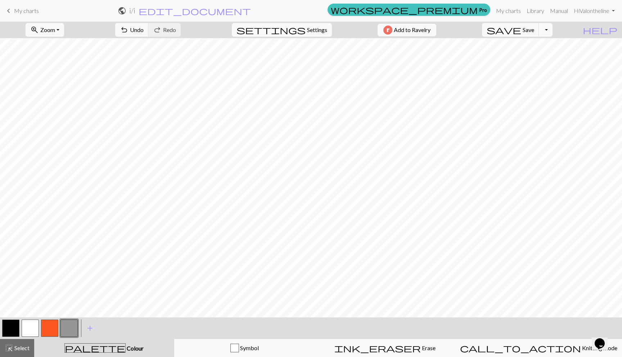
click at [32, 324] on button "button" at bounding box center [30, 328] width 17 height 17
click at [64, 324] on button "button" at bounding box center [68, 328] width 17 height 17
click at [30, 328] on button "button" at bounding box center [30, 328] width 17 height 17
click at [11, 335] on button "button" at bounding box center [10, 328] width 17 height 17
click at [10, 332] on button "button" at bounding box center [10, 328] width 17 height 17
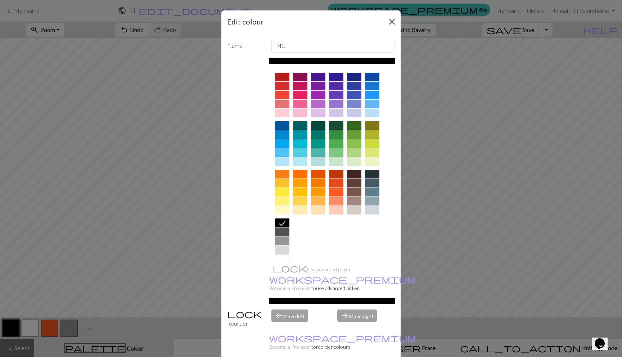
click at [386, 15] on div "Edit colour" at bounding box center [310, 21] width 179 height 23
click at [387, 19] on button "Close" at bounding box center [392, 22] width 12 height 12
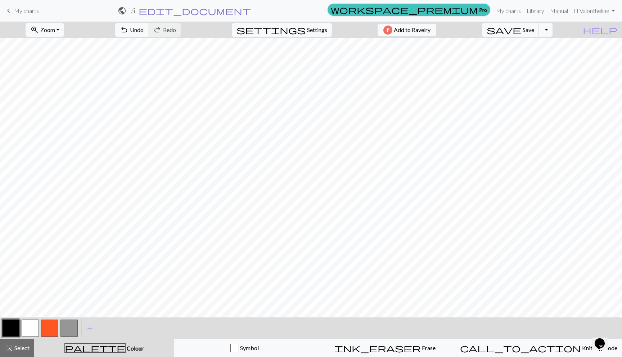
click at [251, 12] on span "edit_document" at bounding box center [195, 11] width 112 height 10
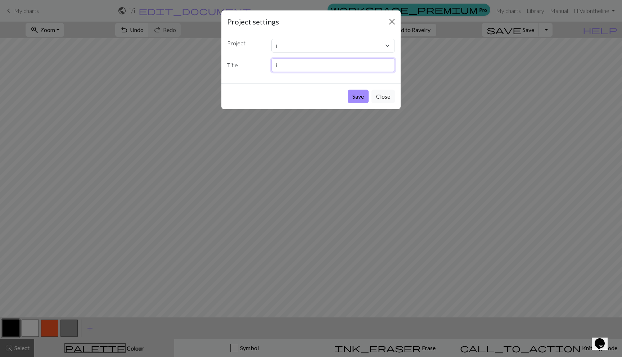
click at [280, 65] on input "i" at bounding box center [333, 65] width 124 height 14
type input "i for information"
click at [356, 94] on button "Save" at bounding box center [358, 97] width 21 height 14
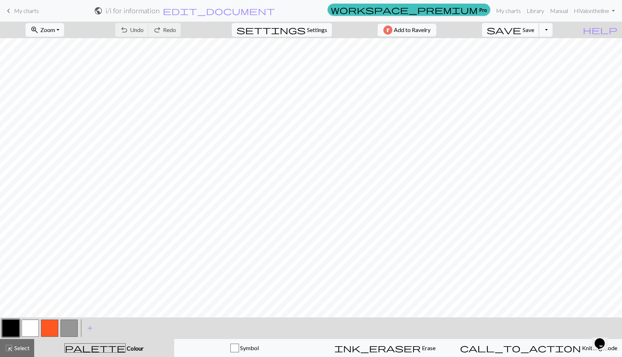
click at [521, 33] on span "save" at bounding box center [504, 30] width 35 height 10
click at [30, 6] on div "Chart saved" at bounding box center [311, 14] width 622 height 28
click at [29, 9] on span "My charts" at bounding box center [26, 10] width 25 height 7
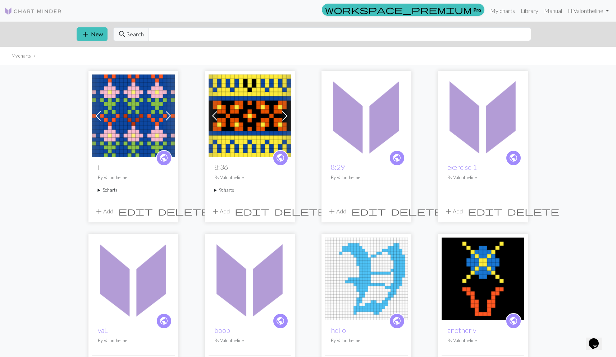
click at [104, 193] on summary "5 charts" at bounding box center [133, 190] width 71 height 7
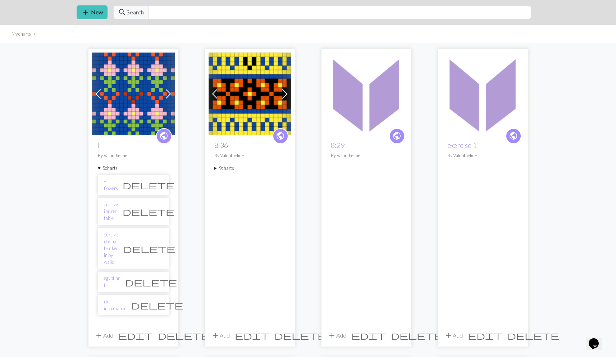
scroll to position [65, 0]
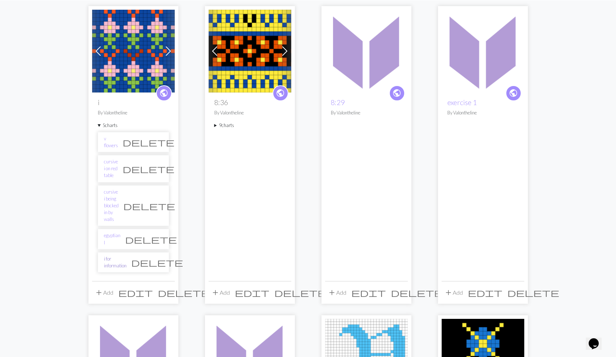
click at [121, 256] on link "i for information" at bounding box center [115, 263] width 23 height 14
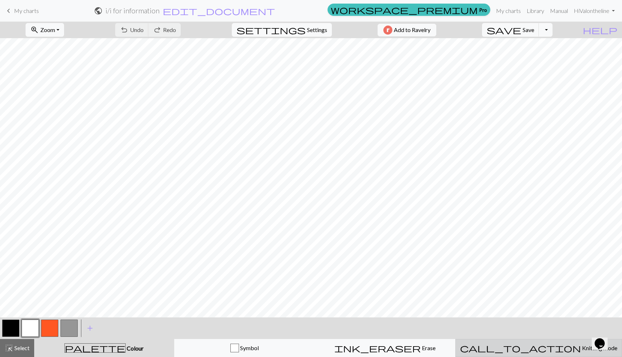
click at [581, 347] on span "Knitting mode" at bounding box center [599, 347] width 36 height 7
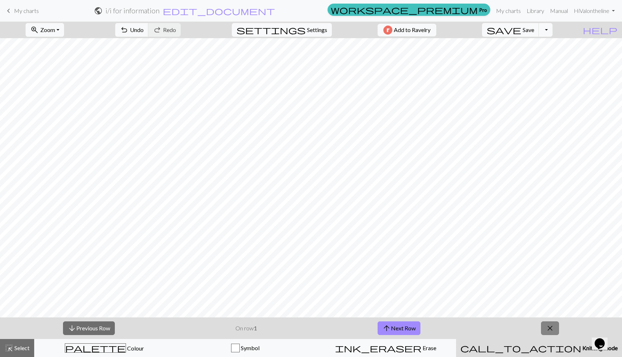
click at [546, 323] on button "close" at bounding box center [550, 328] width 18 height 14
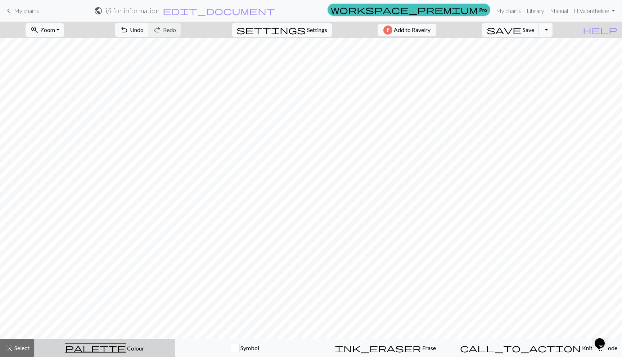
click at [95, 344] on span "palette" at bounding box center [95, 348] width 60 height 10
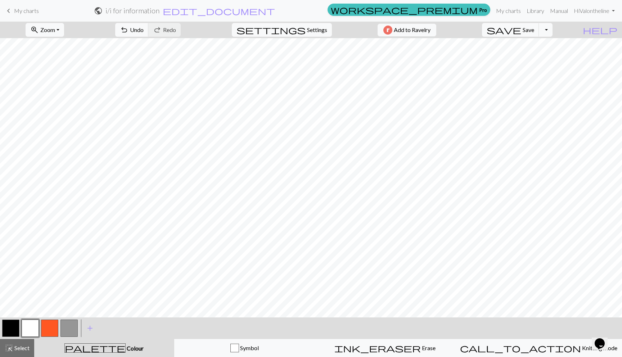
click at [5, 327] on button "button" at bounding box center [10, 328] width 17 height 17
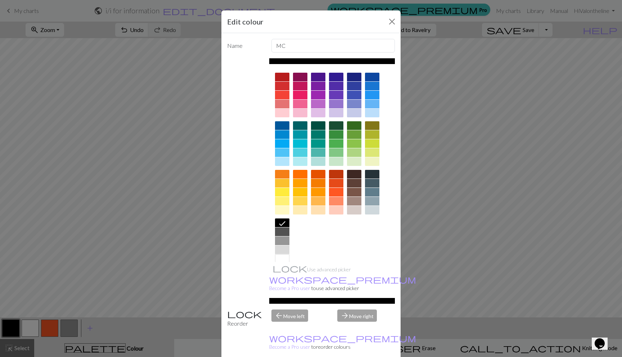
click at [277, 233] on div at bounding box center [282, 231] width 14 height 9
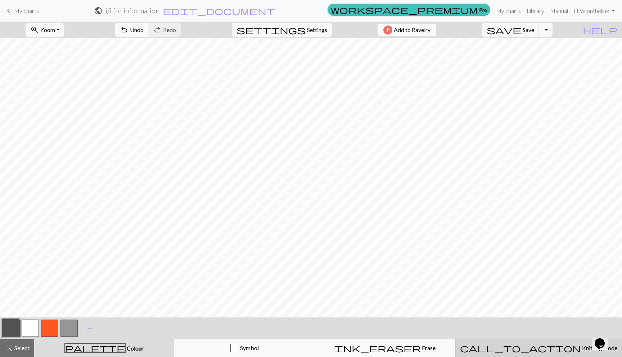
click at [527, 348] on span "call_to_action" at bounding box center [520, 348] width 121 height 10
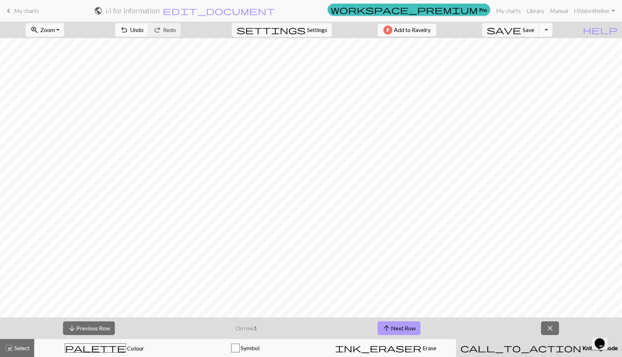
click at [394, 327] on button "arrow_upward Next Row" at bounding box center [399, 328] width 43 height 14
click at [412, 329] on button "arrow_upward Next Row" at bounding box center [399, 328] width 43 height 14
click at [407, 332] on button "arrow_upward Next Row" at bounding box center [399, 328] width 43 height 14
click at [406, 326] on button "arrow_upward Next Row" at bounding box center [399, 328] width 43 height 14
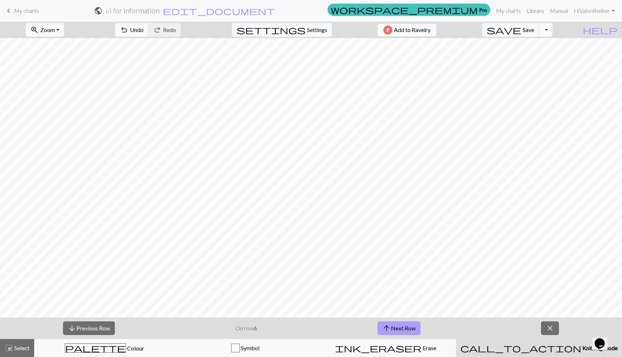
click at [408, 324] on button "arrow_upward Next Row" at bounding box center [399, 328] width 43 height 14
click at [396, 331] on button "arrow_upward Next Row" at bounding box center [399, 328] width 43 height 14
click at [406, 324] on button "arrow_upward Next Row" at bounding box center [399, 328] width 43 height 14
click at [401, 326] on button "arrow_upward Next Row" at bounding box center [399, 328] width 43 height 14
click at [409, 326] on button "arrow_upward Next Row" at bounding box center [400, 328] width 43 height 14
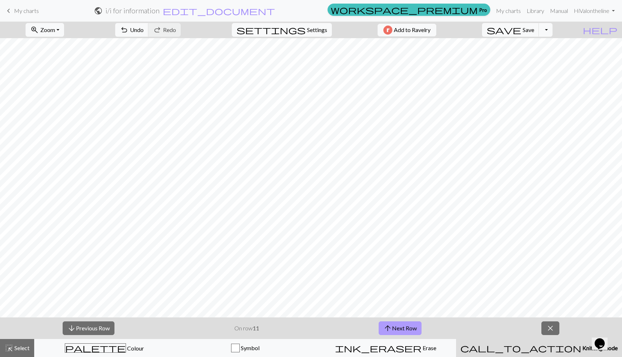
click at [380, 331] on button "arrow_upward Next Row" at bounding box center [400, 328] width 43 height 14
click at [388, 326] on span "arrow_upward" at bounding box center [387, 328] width 9 height 10
click at [406, 326] on button "arrow_upward Next Row" at bounding box center [400, 328] width 43 height 14
click at [402, 330] on button "arrow_upward Next Row" at bounding box center [400, 328] width 43 height 14
click at [411, 328] on button "arrow_upward Next Row" at bounding box center [400, 328] width 43 height 14
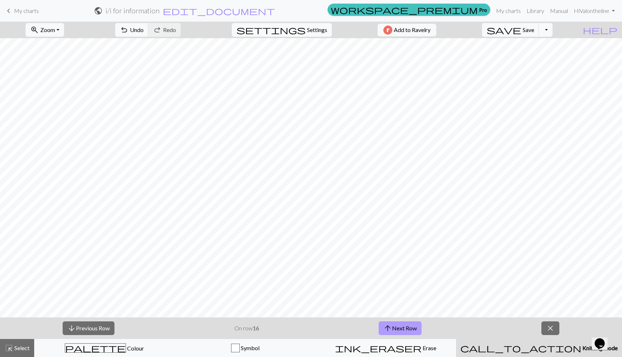
click at [412, 326] on button "arrow_upward Next Row" at bounding box center [400, 328] width 43 height 14
click at [415, 328] on button "arrow_upward Next Row" at bounding box center [400, 328] width 43 height 14
click at [404, 326] on button "arrow_upward Next Row" at bounding box center [400, 328] width 43 height 14
click at [393, 329] on button "arrow_upward Next Row" at bounding box center [400, 328] width 43 height 14
click at [68, 326] on span "arrow_downward" at bounding box center [71, 328] width 9 height 10
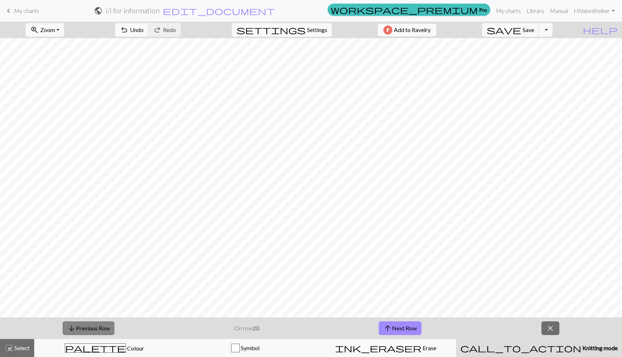
click at [68, 326] on span "arrow_downward" at bounding box center [71, 328] width 9 height 10
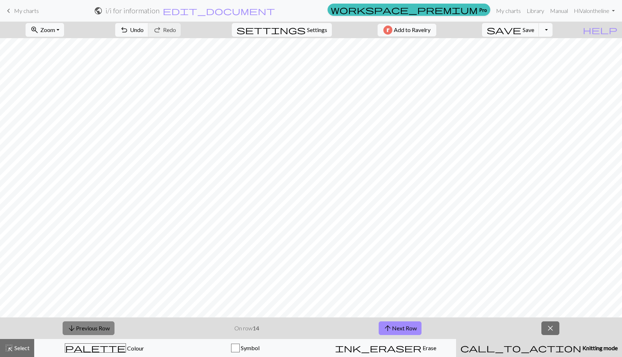
click at [68, 326] on span "arrow_downward" at bounding box center [71, 328] width 9 height 10
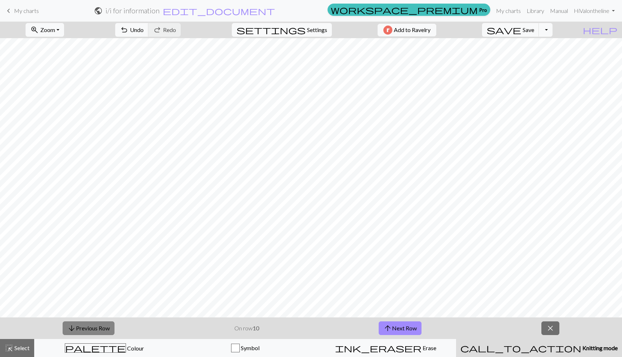
click at [68, 326] on span "arrow_downward" at bounding box center [71, 328] width 9 height 10
click at [68, 326] on span "arrow_downward" at bounding box center [72, 328] width 9 height 10
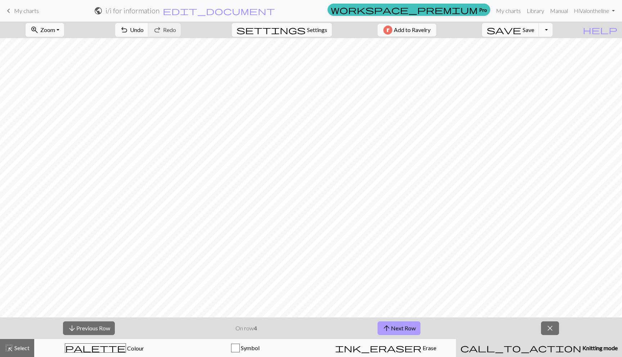
click at [389, 329] on span "arrow_upward" at bounding box center [386, 328] width 9 height 10
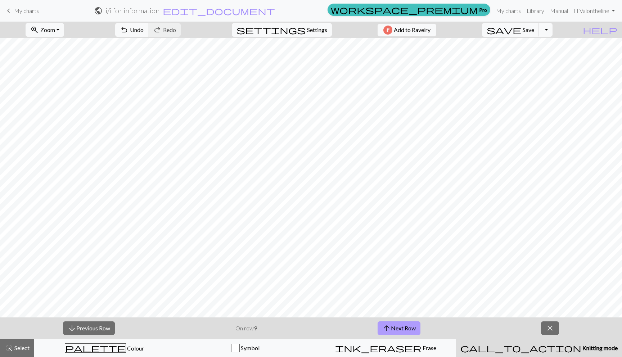
click at [389, 329] on span "arrow_upward" at bounding box center [386, 328] width 9 height 10
click at [403, 324] on button "arrow_upward Next Row" at bounding box center [400, 328] width 43 height 14
click at [410, 330] on button "arrow_upward Next Row" at bounding box center [400, 328] width 43 height 14
